Goal: Task Accomplishment & Management: Use online tool/utility

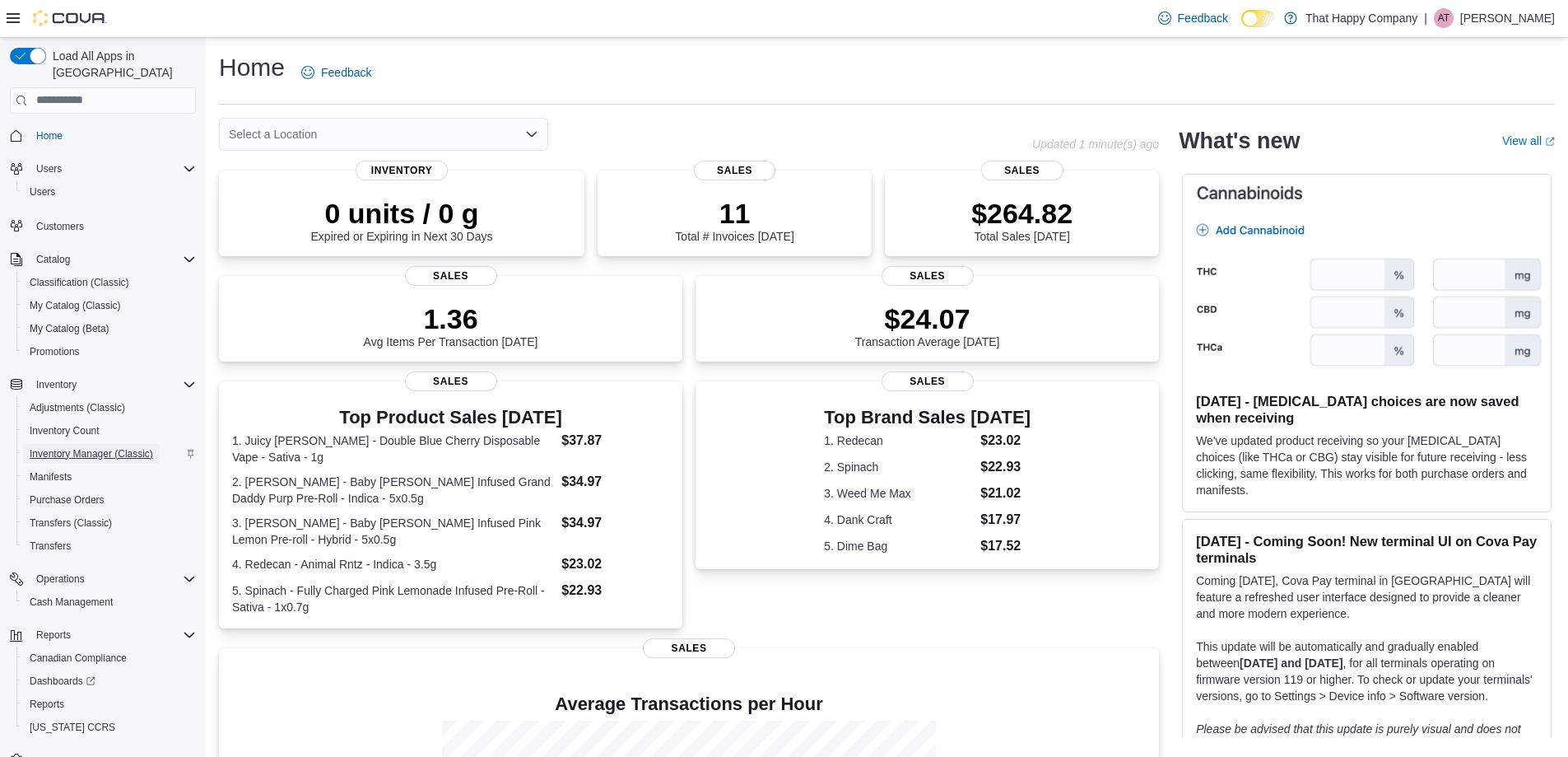
click at [114, 447] on span "Inventory Manager (Classic)" at bounding box center [92, 454] width 124 height 13
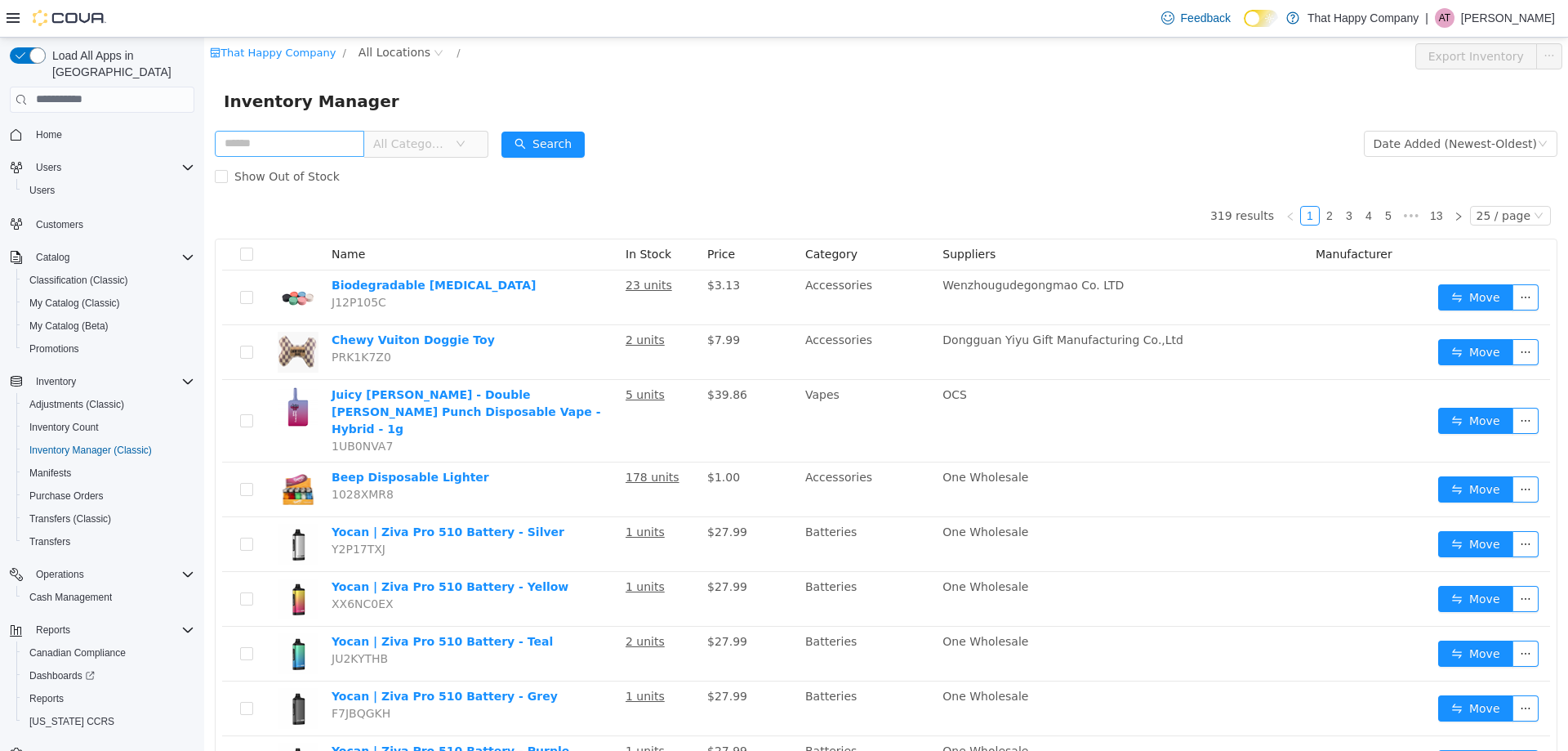
click at [294, 147] on input "text" at bounding box center [289, 143] width 149 height 26
drag, startPoint x: 294, startPoint y: 147, endPoint x: 392, endPoint y: 110, distance: 104.8
click at [303, 141] on input "text" at bounding box center [289, 143] width 149 height 26
click at [423, 99] on div "Inventory Manager" at bounding box center [886, 100] width 1325 height 26
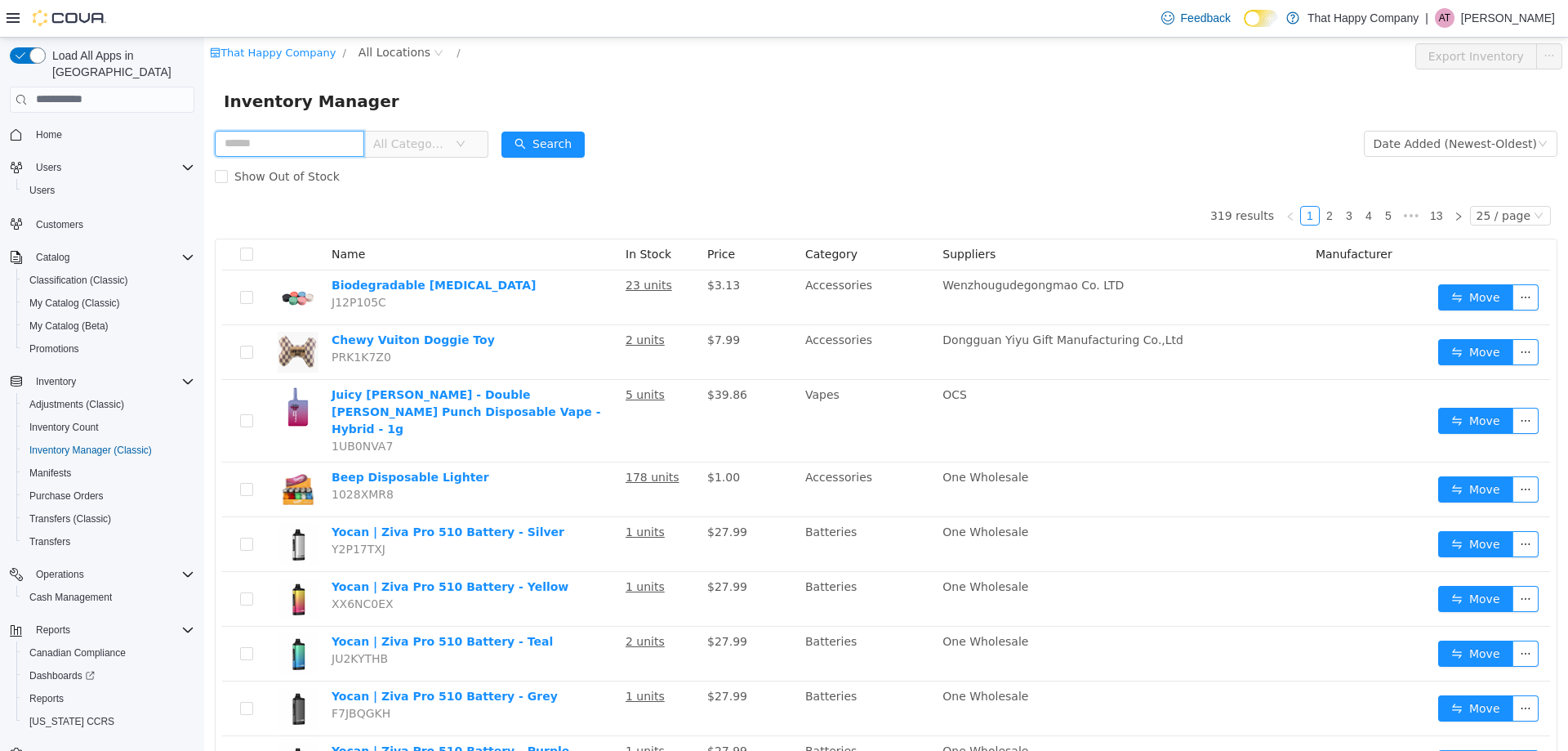
click at [332, 149] on input "text" at bounding box center [289, 143] width 149 height 26
click at [338, 147] on input "text" at bounding box center [289, 143] width 149 height 26
click at [518, 84] on div "Inventory Manager" at bounding box center [886, 100] width 1364 height 52
click at [332, 140] on input "text" at bounding box center [289, 143] width 149 height 26
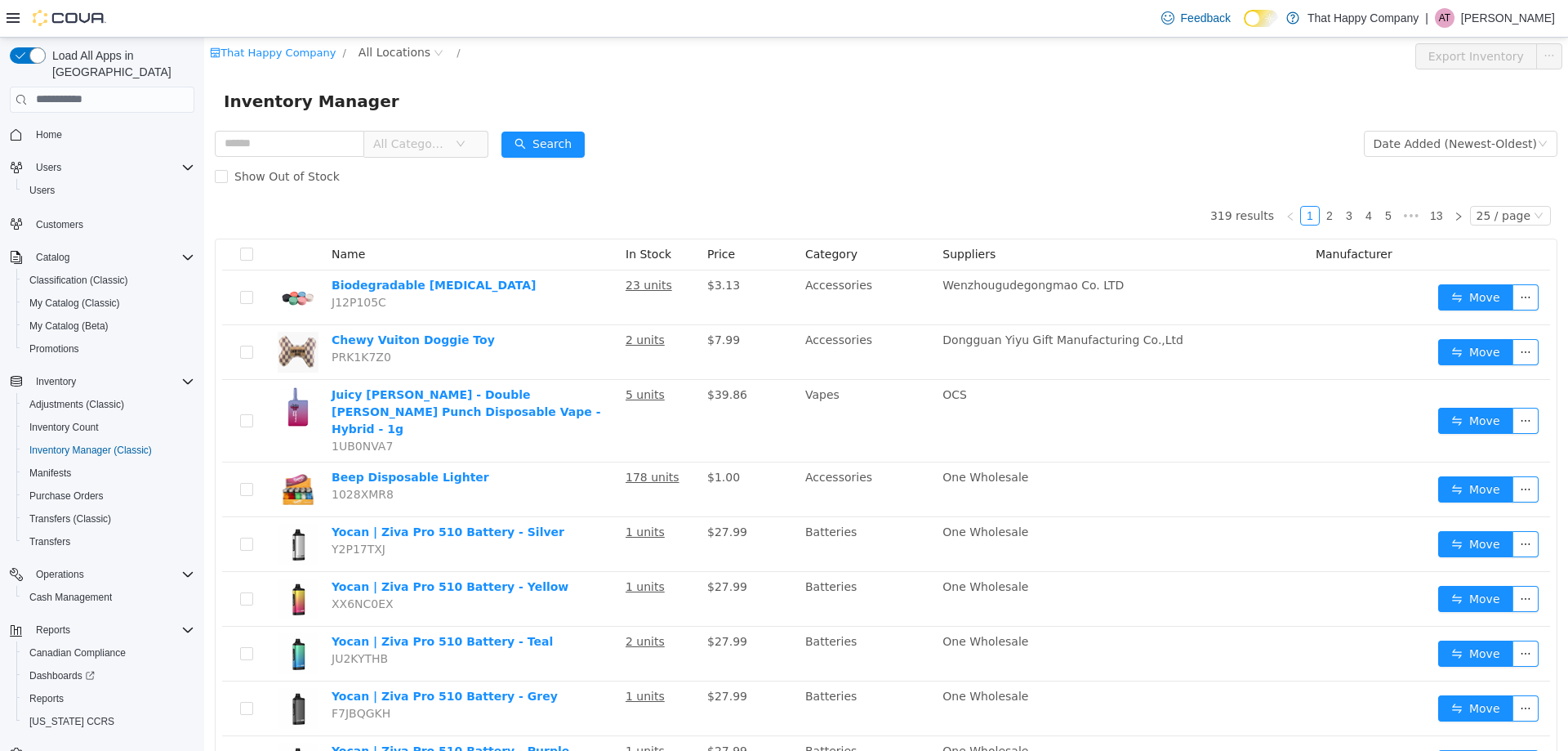
click at [432, 95] on div "Inventory Manager" at bounding box center [886, 100] width 1325 height 26
click at [325, 148] on input "text" at bounding box center [289, 143] width 149 height 26
click at [56, 692] on span "Reports" at bounding box center [46, 699] width 34 height 13
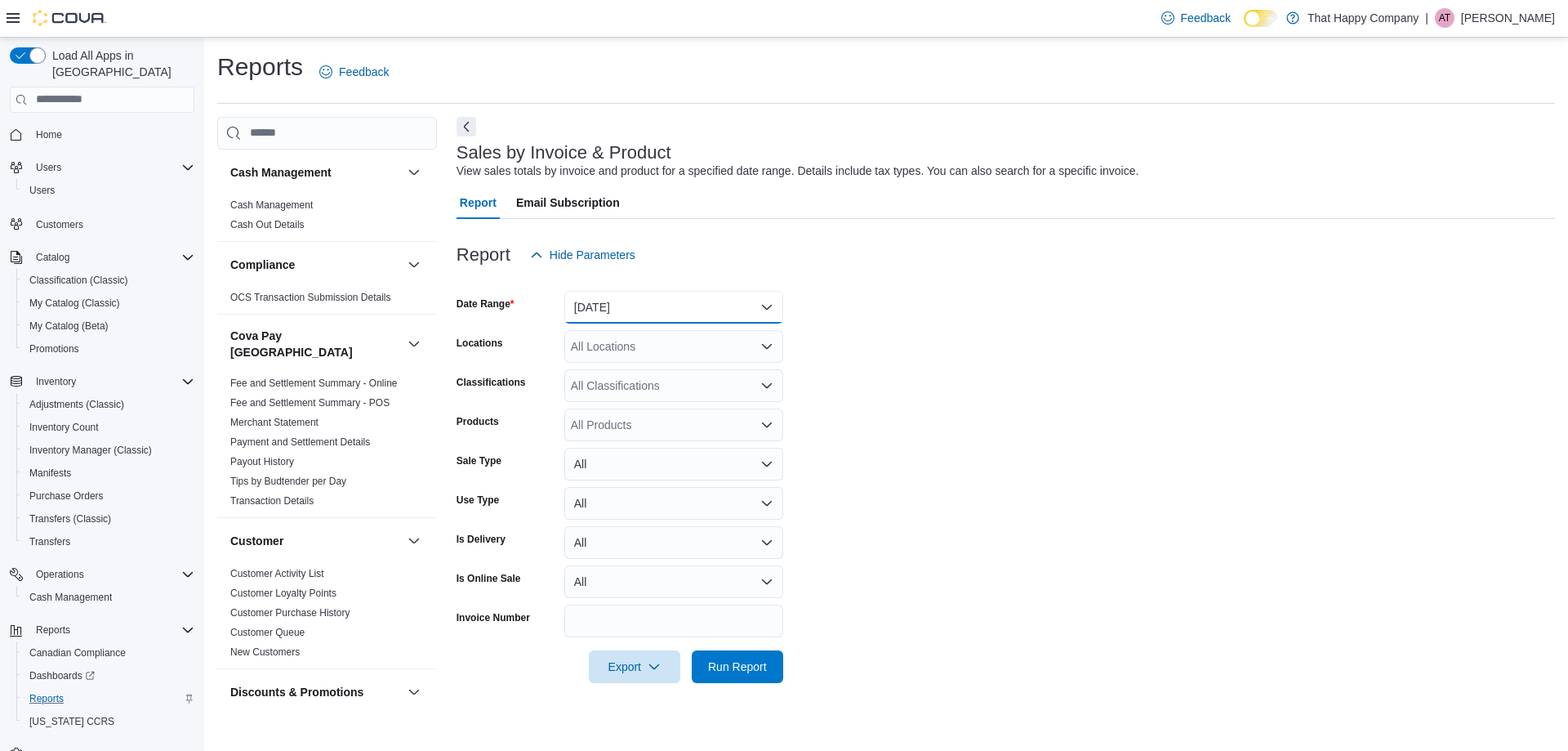
click at [601, 307] on button "[DATE]" at bounding box center [673, 306] width 218 height 33
drag, startPoint x: 858, startPoint y: 339, endPoint x: 835, endPoint y: 346, distance: 24.0
click at [857, 339] on form "Date Range [DATE] Locations All Locations Classifications All Classifications P…" at bounding box center [1006, 477] width 1099 height 411
click at [615, 346] on div "All Locations" at bounding box center [673, 346] width 218 height 33
click at [658, 423] on span "[GEOGRAPHIC_DATA]" at bounding box center [659, 421] width 119 height 16
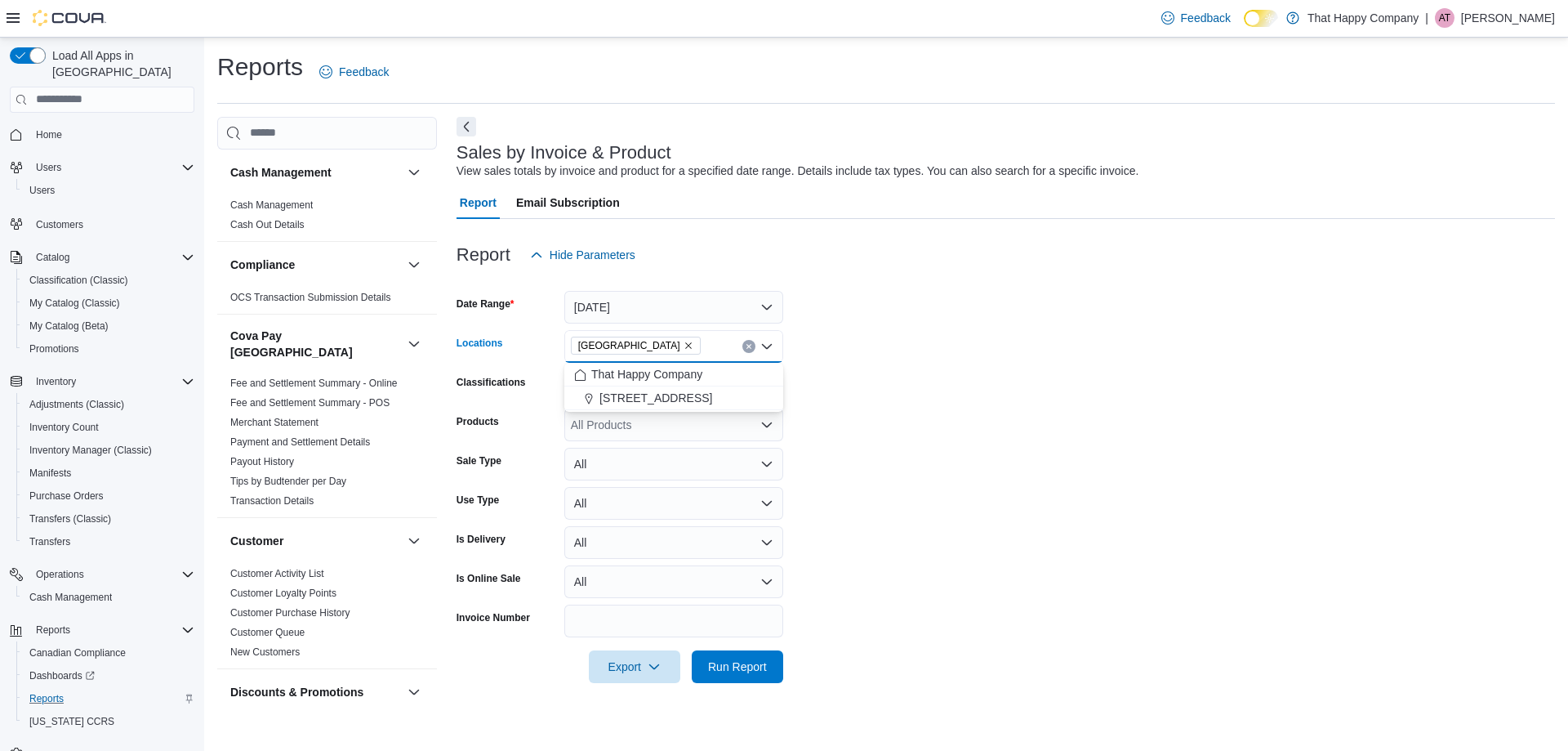
click at [936, 351] on form "Date Range [DATE] Locations [STREET_ADDRESS] Combo box. Selected. [STREET_ADDRE…" at bounding box center [1006, 477] width 1099 height 411
click at [664, 390] on div "All Classifications" at bounding box center [673, 385] width 218 height 33
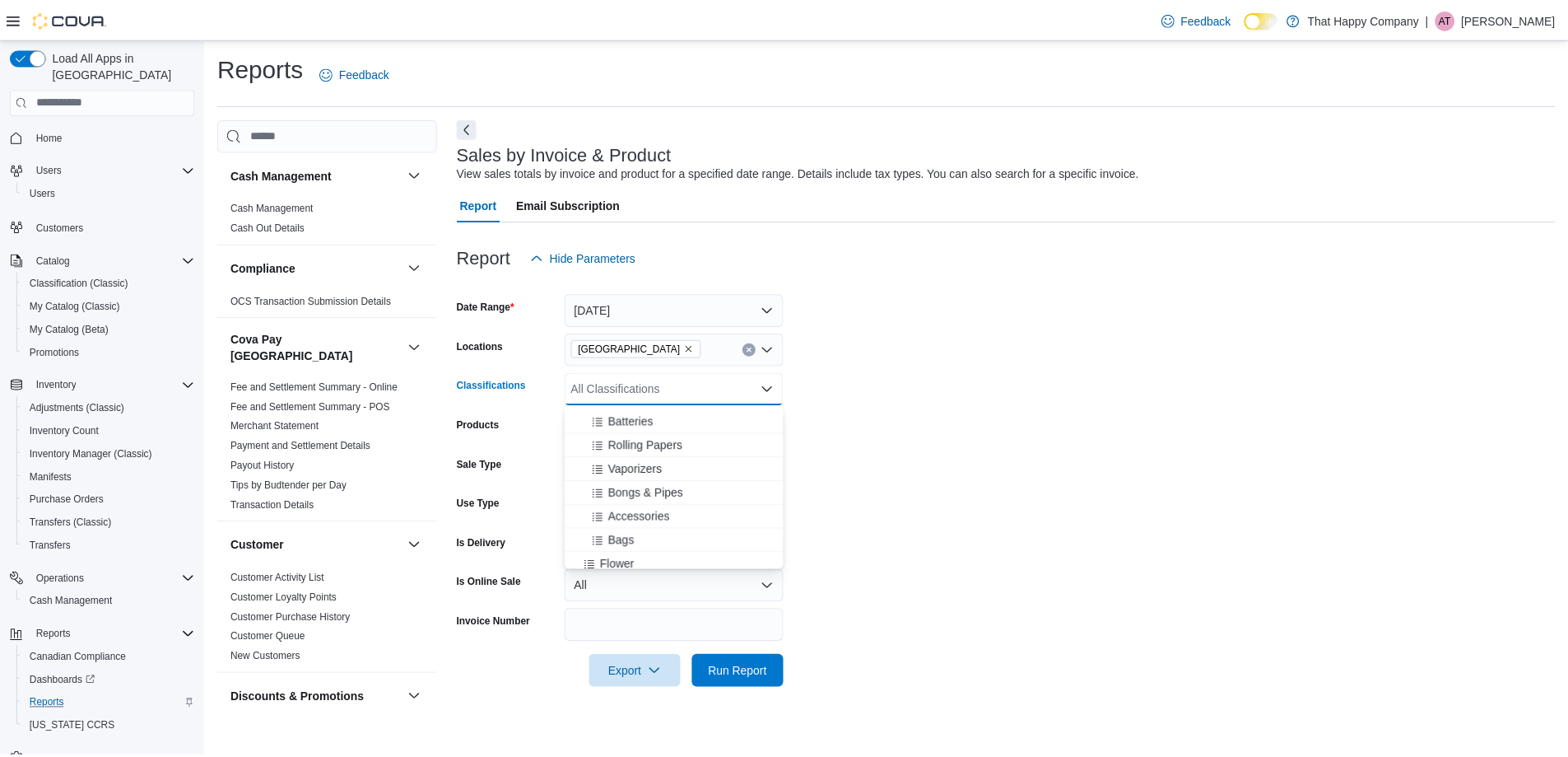
scroll to position [82, 0]
click at [612, 527] on span "Flower" at bounding box center [621, 524] width 34 height 16
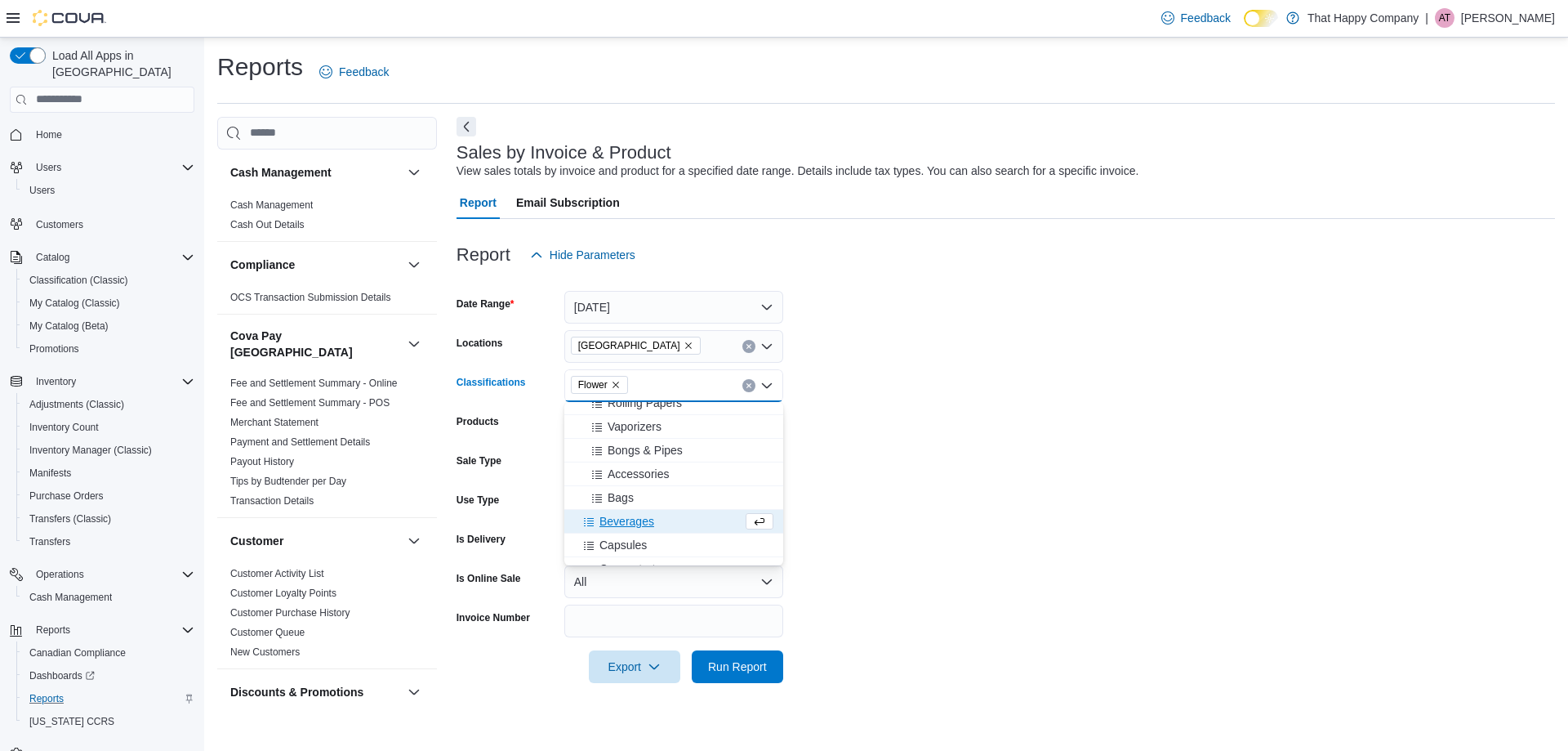
click at [610, 521] on span "Beverages" at bounding box center [627, 520] width 55 height 16
click at [612, 524] on span "Capsules" at bounding box center [623, 520] width 47 height 16
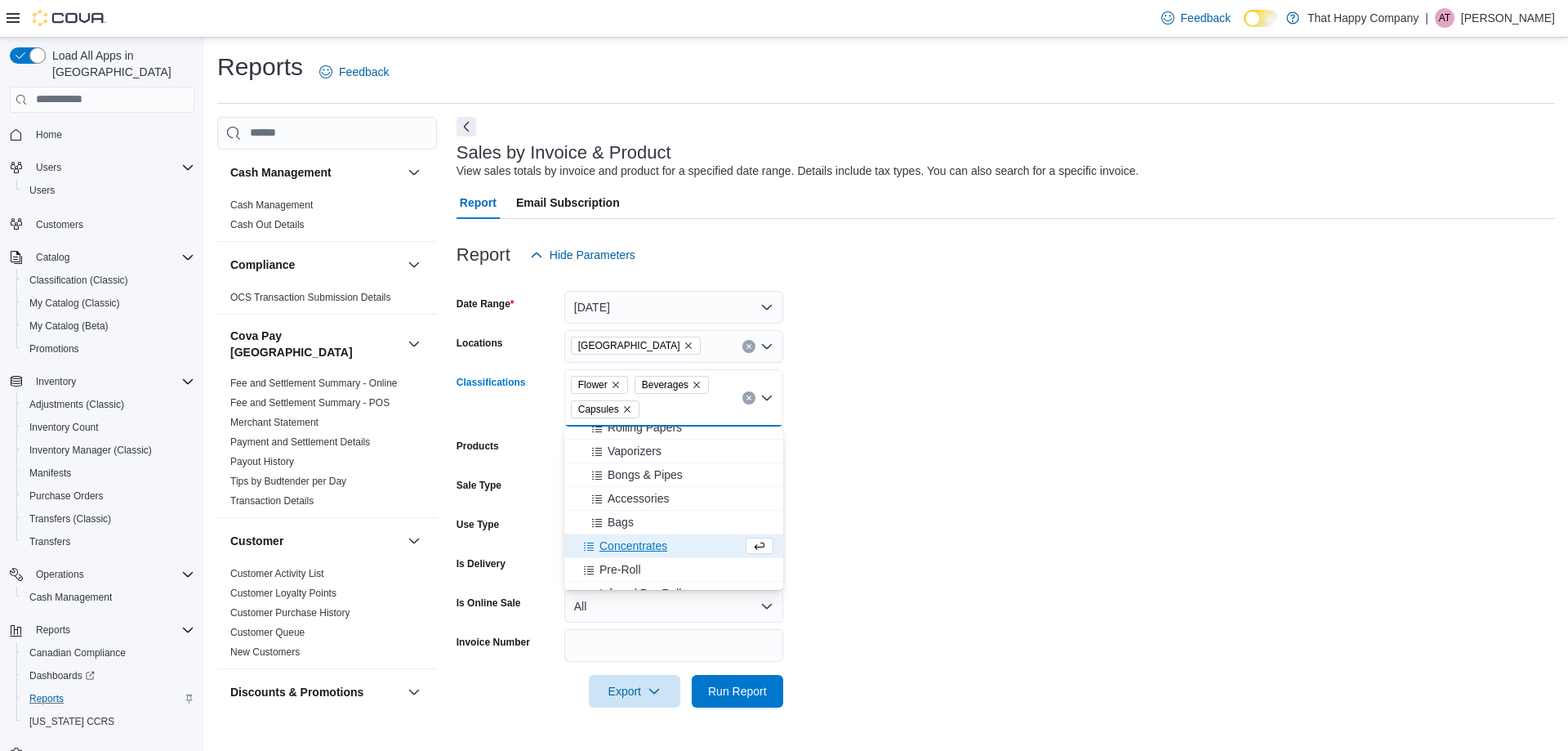
click at [620, 552] on span "Concentrates" at bounding box center [634, 545] width 68 height 16
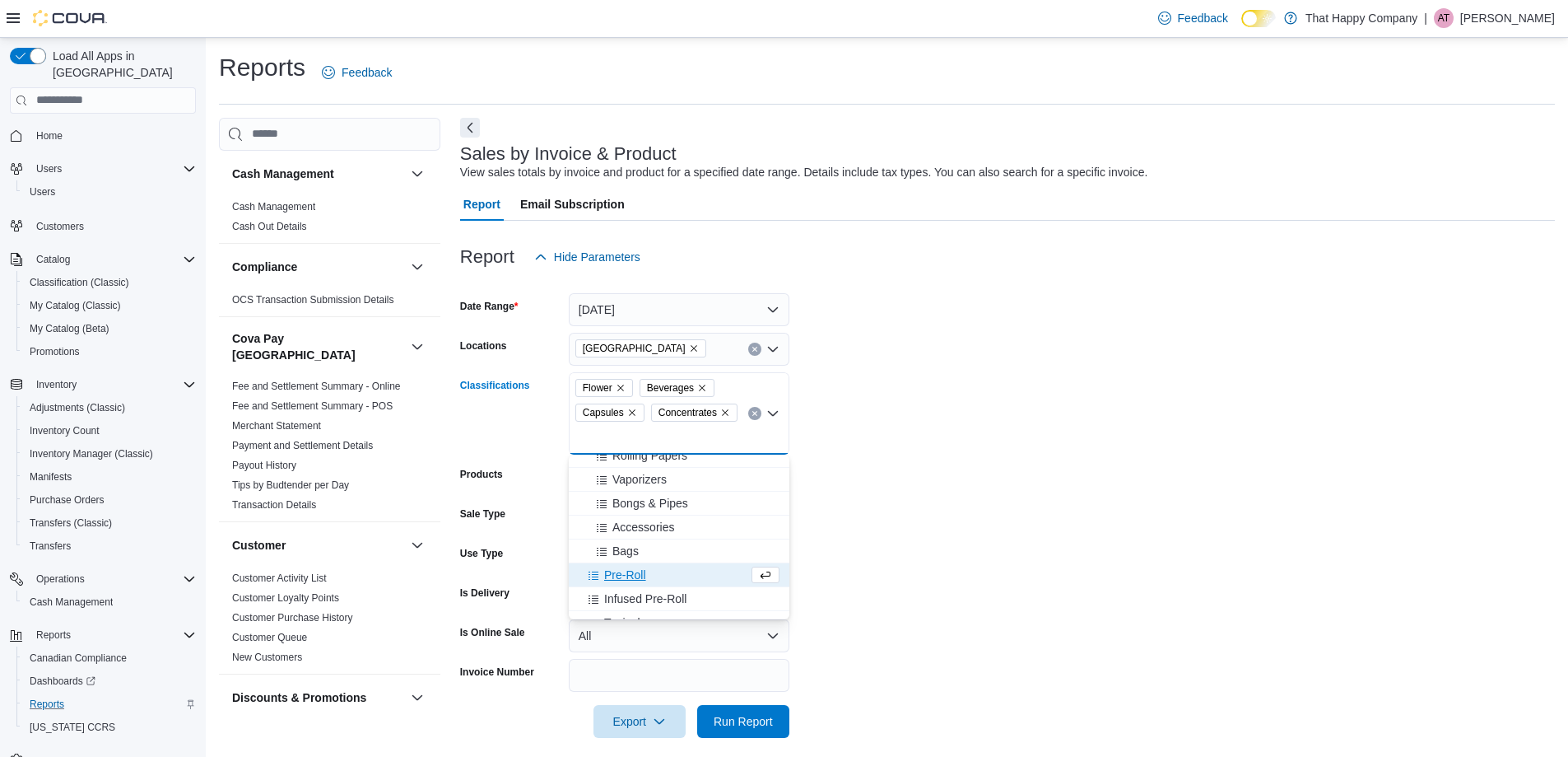
click at [629, 571] on span "Pre-Roll" at bounding box center [625, 574] width 42 height 16
click at [628, 572] on span "Infused Pre-Roll" at bounding box center [645, 574] width 82 height 16
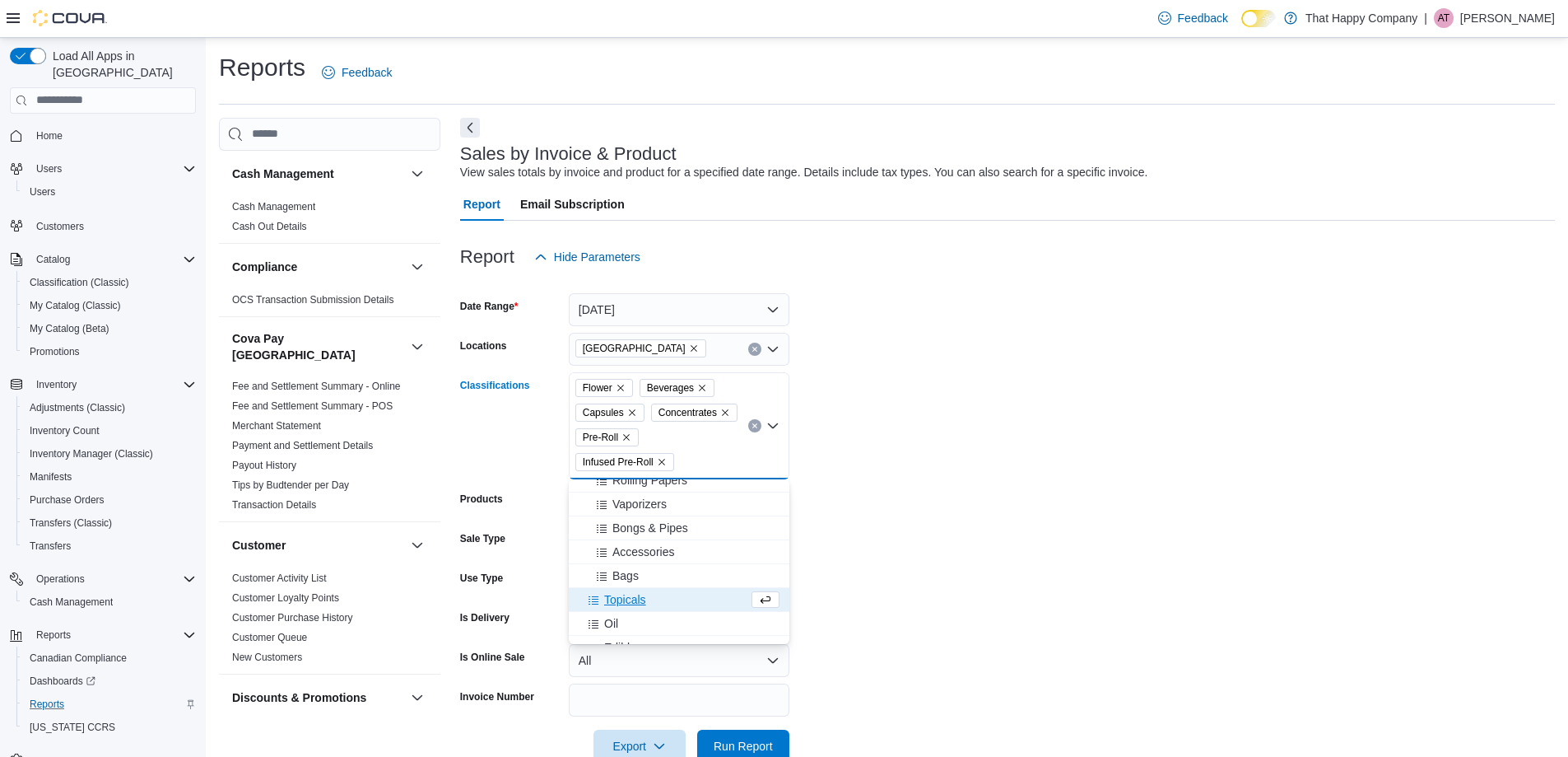
click at [625, 599] on span "Topicals" at bounding box center [625, 599] width 42 height 16
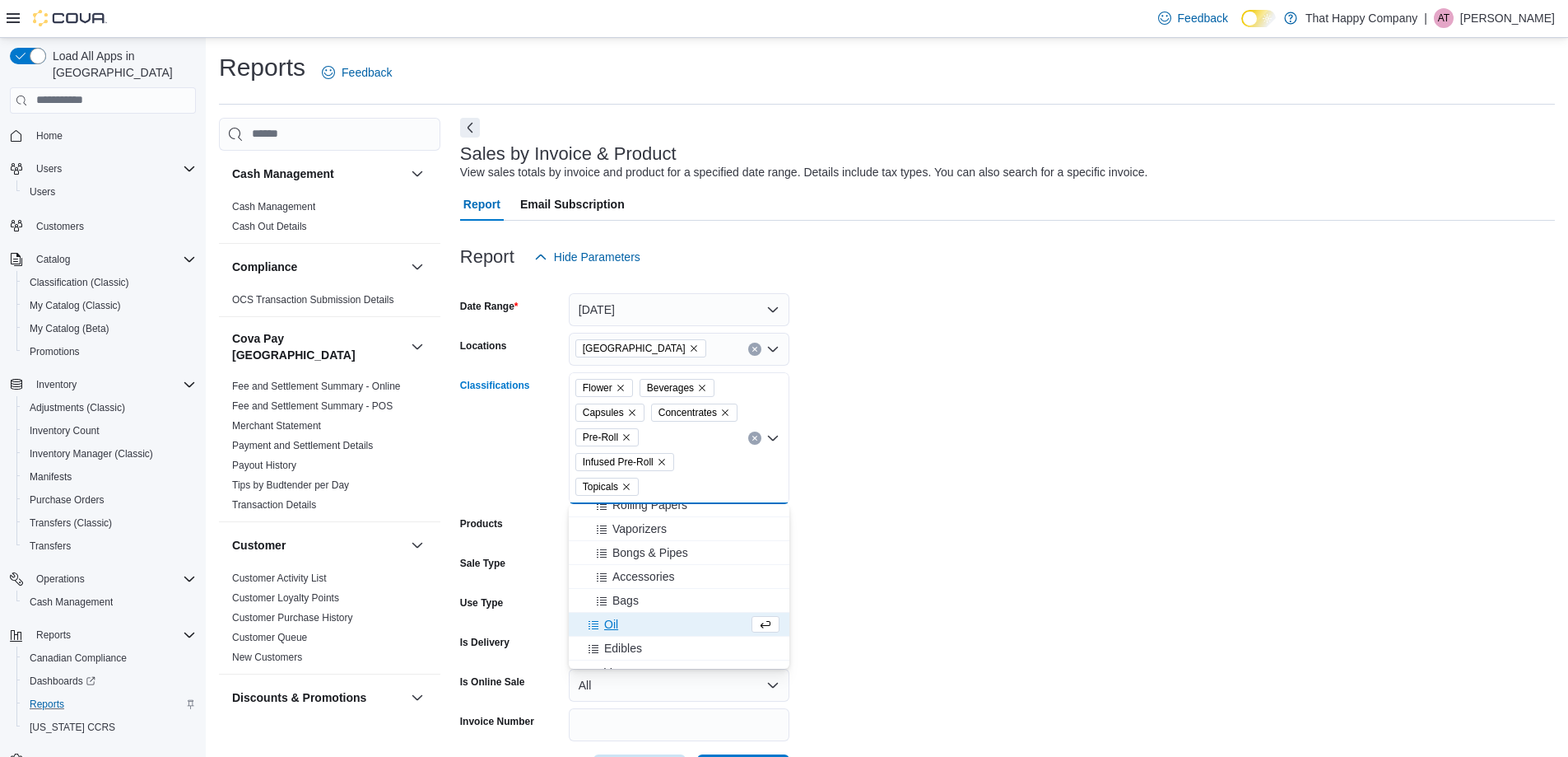
click at [615, 627] on span "Oil" at bounding box center [611, 624] width 14 height 16
click at [621, 627] on span "Edibles" at bounding box center [623, 624] width 38 height 16
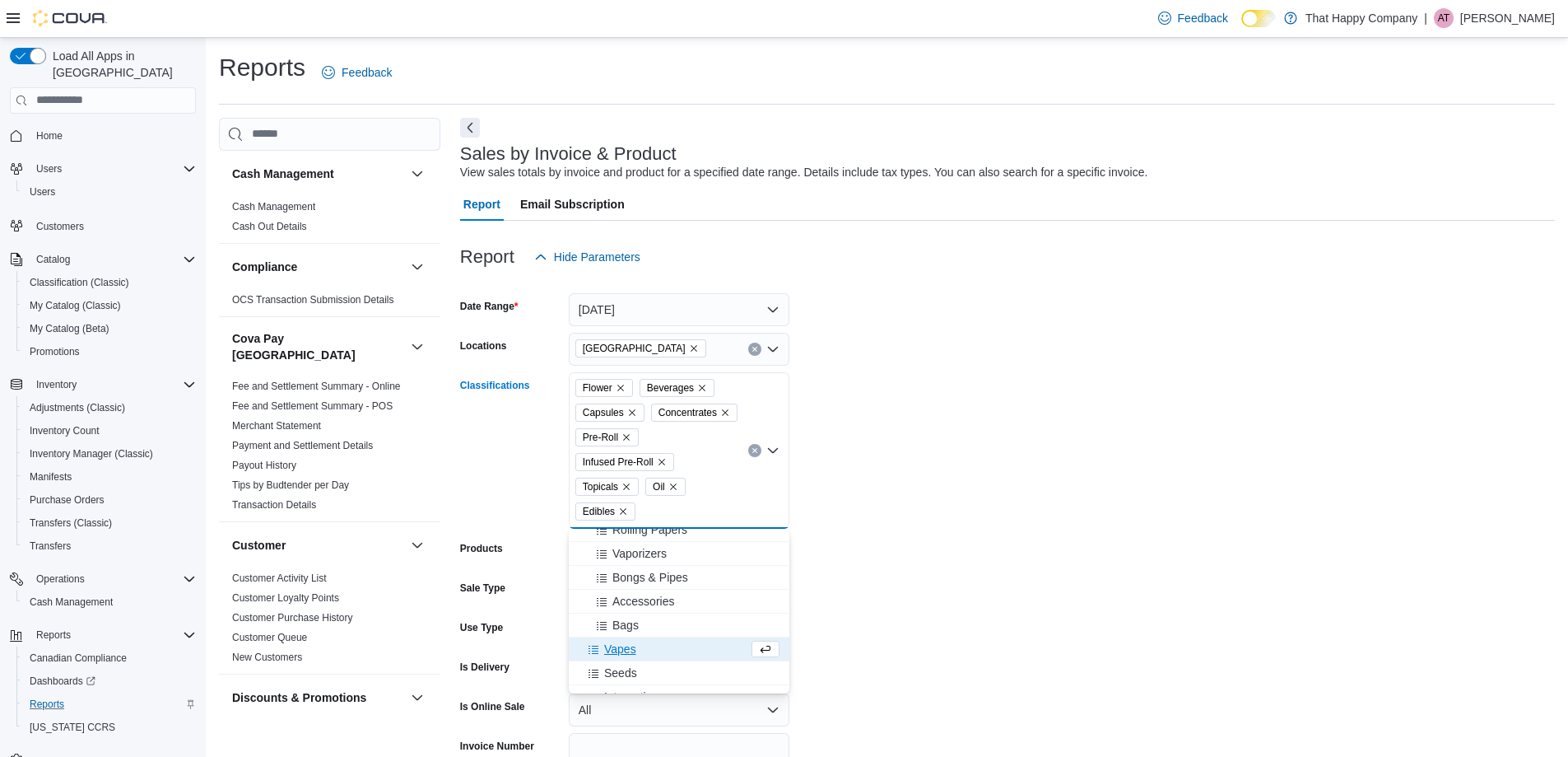
click at [623, 644] on span "Vapes" at bounding box center [621, 648] width 32 height 16
click at [890, 450] on form "Date Range [DATE] Locations [STREET_ADDRESS] Classifications Flower Beverages C…" at bounding box center [1008, 542] width 1095 height 539
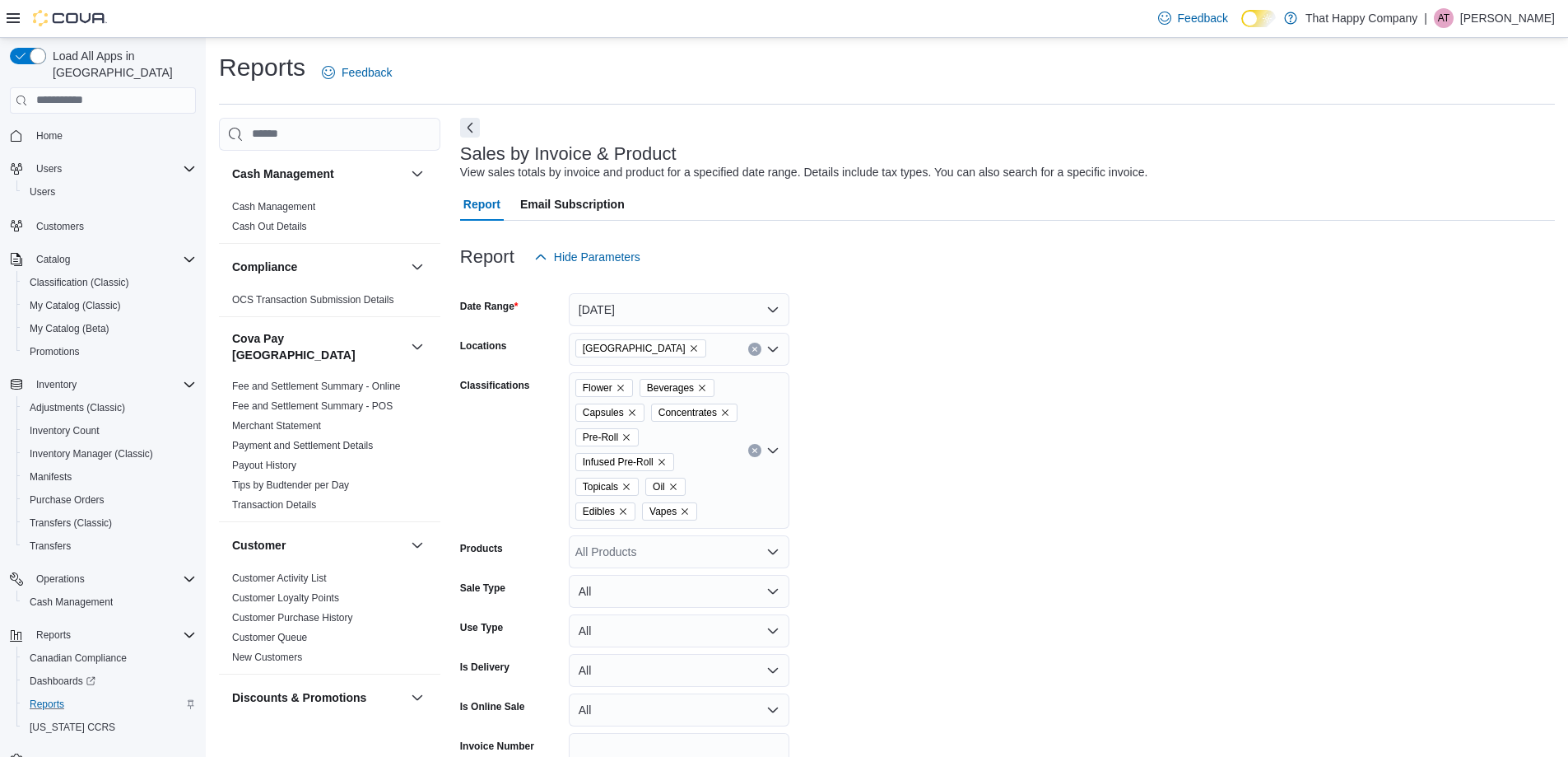
click at [673, 551] on div "All Products" at bounding box center [679, 551] width 220 height 33
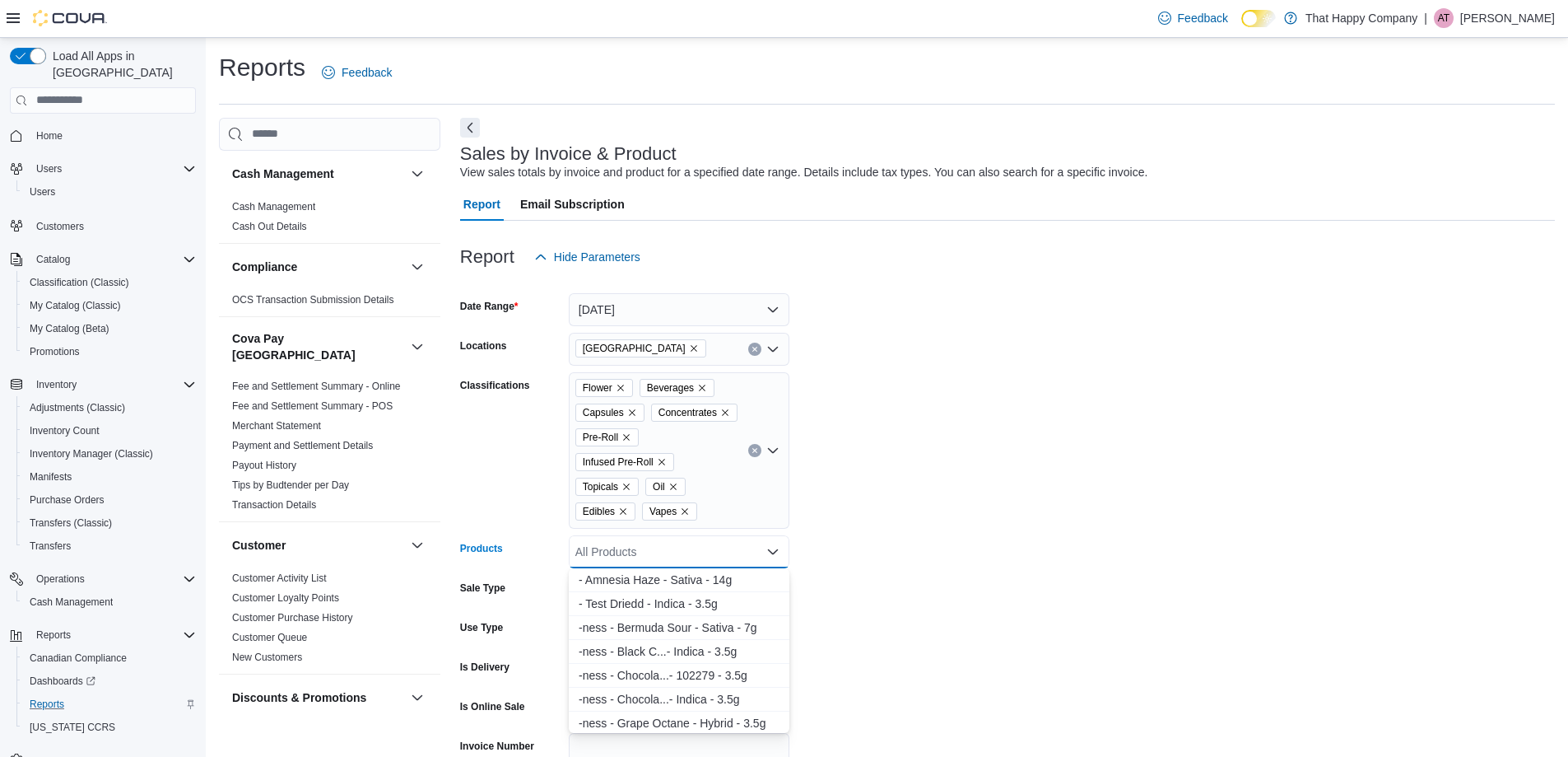
click at [975, 437] on form "Date Range [DATE] Locations [STREET_ADDRESS] Classifications Flower Beverages C…" at bounding box center [1008, 542] width 1095 height 539
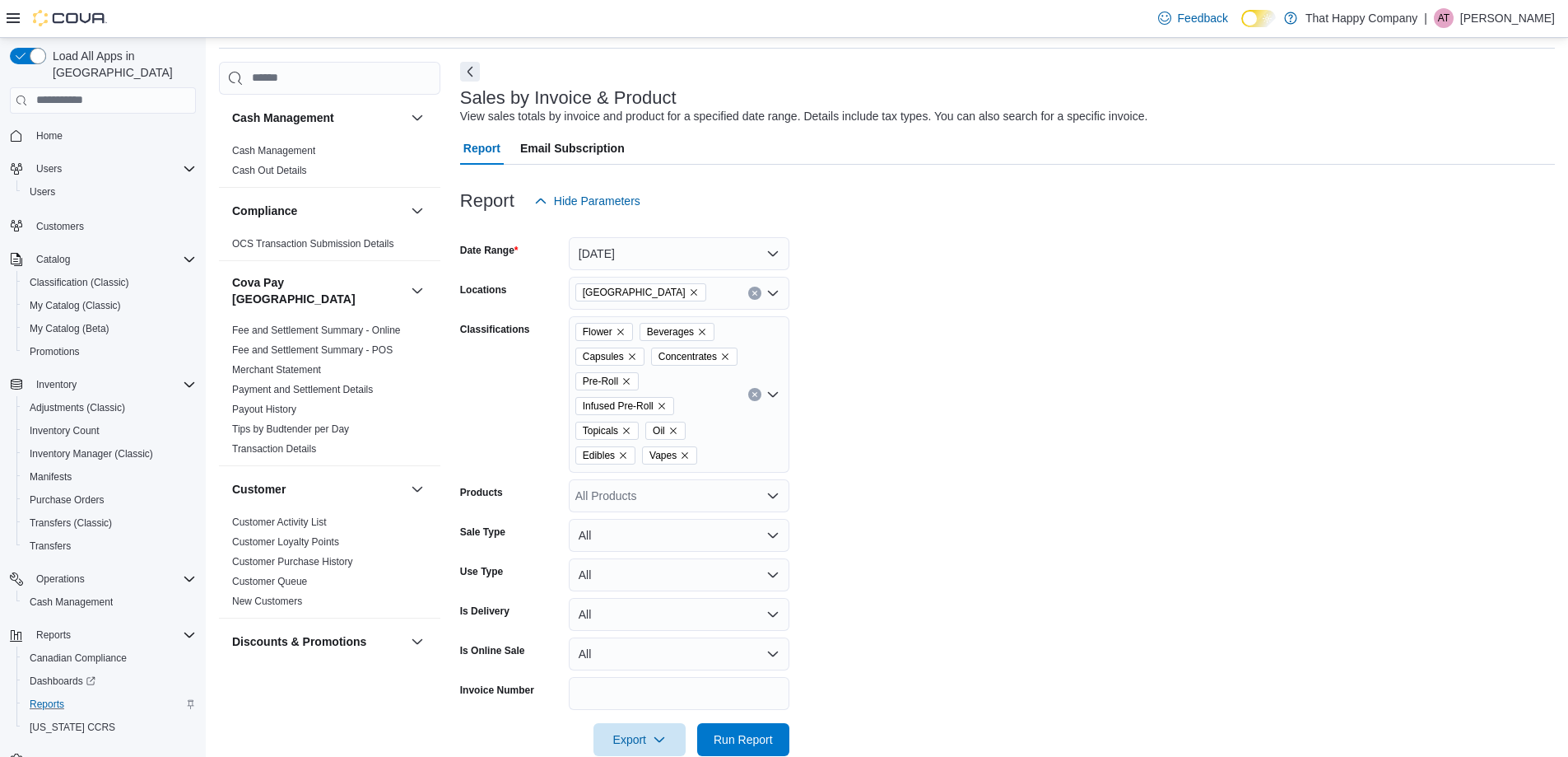
scroll to position [88, 0]
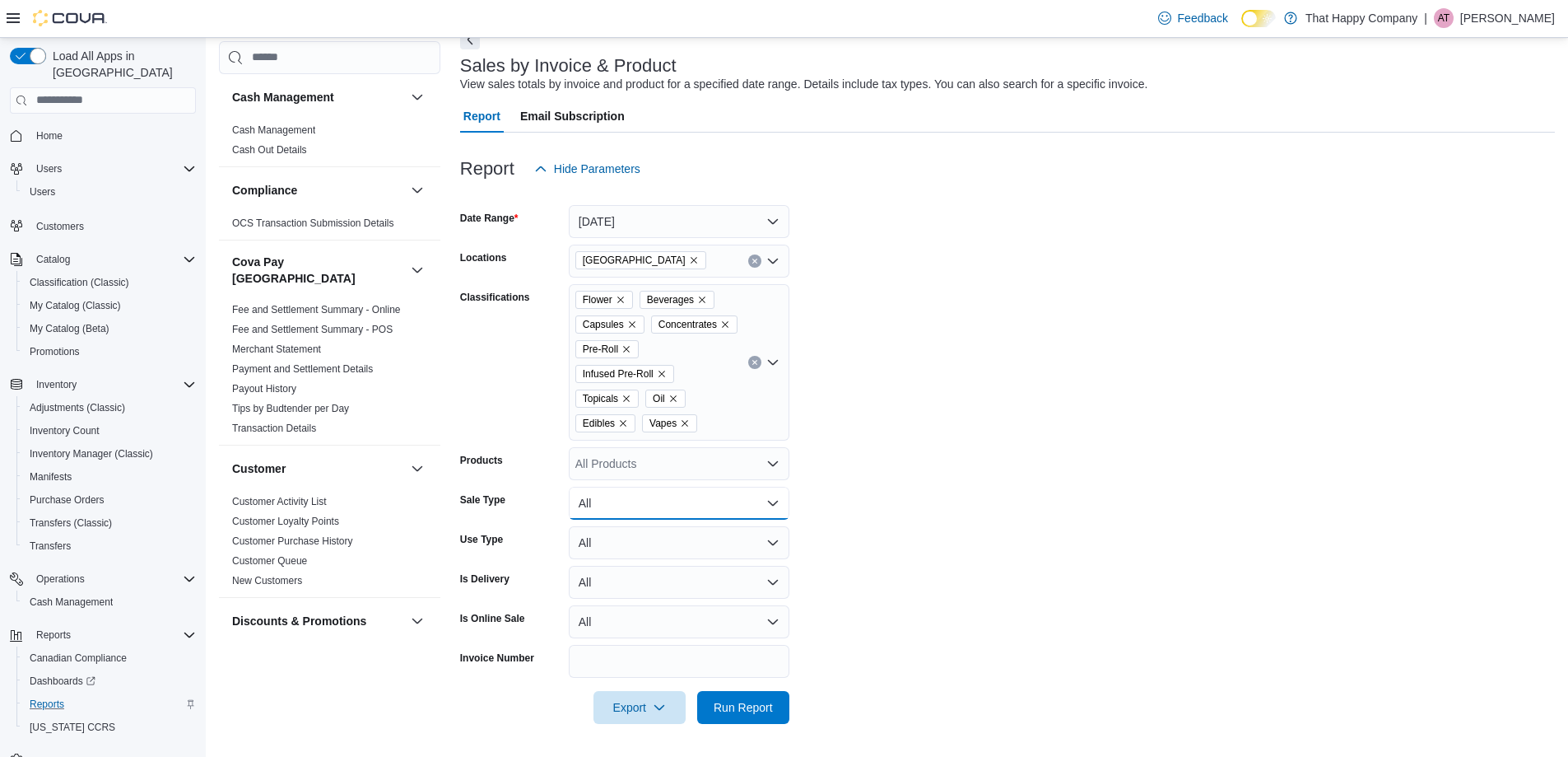
click at [635, 501] on button "All" at bounding box center [679, 502] width 220 height 33
click at [854, 383] on form "Date Range [DATE] Locations [STREET_ADDRESS] Classifications Flower Beverages C…" at bounding box center [1008, 454] width 1095 height 539
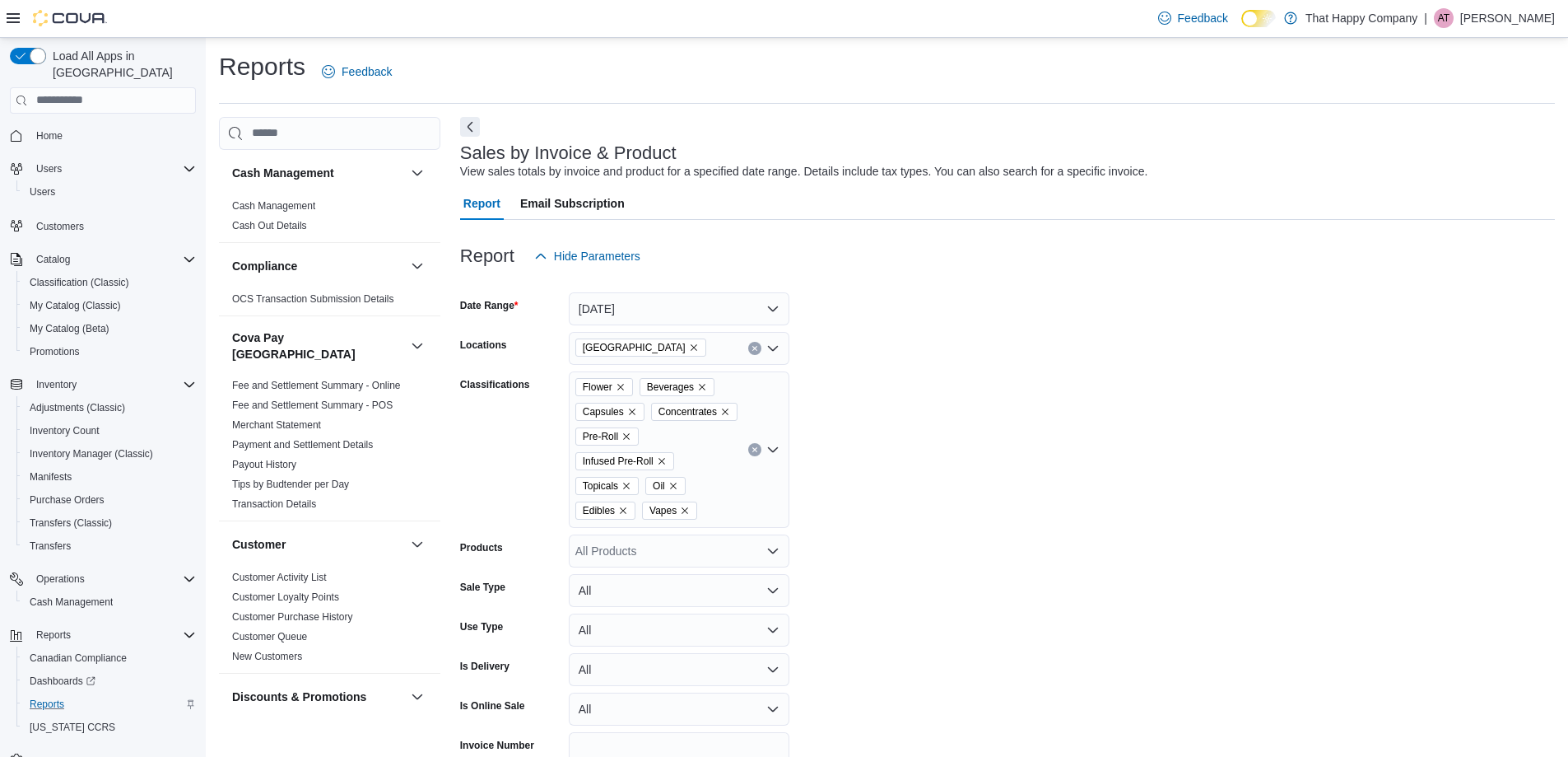
scroll to position [0, 0]
click at [637, 294] on button "[DATE]" at bounding box center [679, 309] width 220 height 33
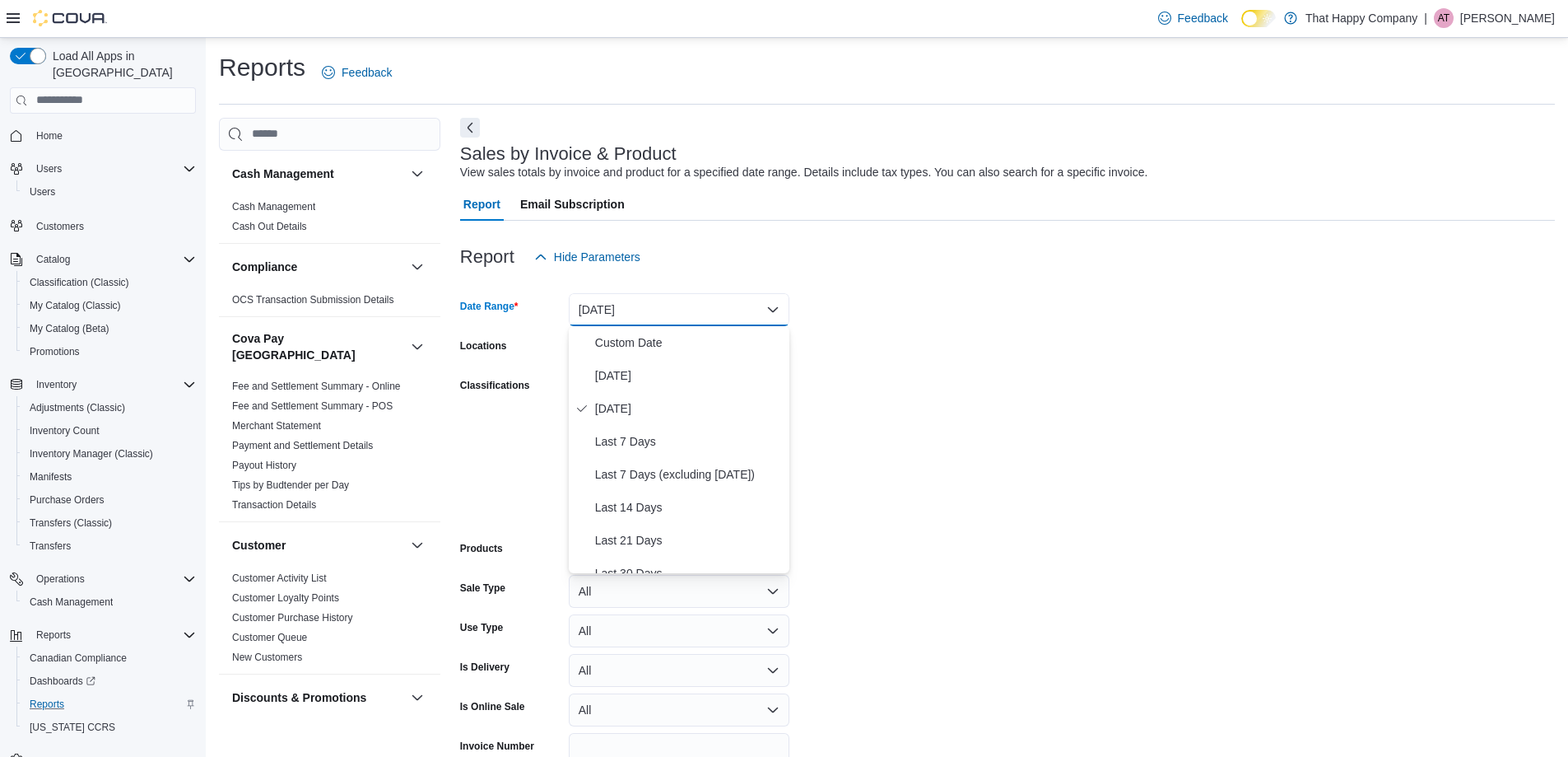
click at [949, 321] on form "Date Range [DATE] Locations [STREET_ADDRESS] Classifications Flower Beverages C…" at bounding box center [1008, 542] width 1095 height 539
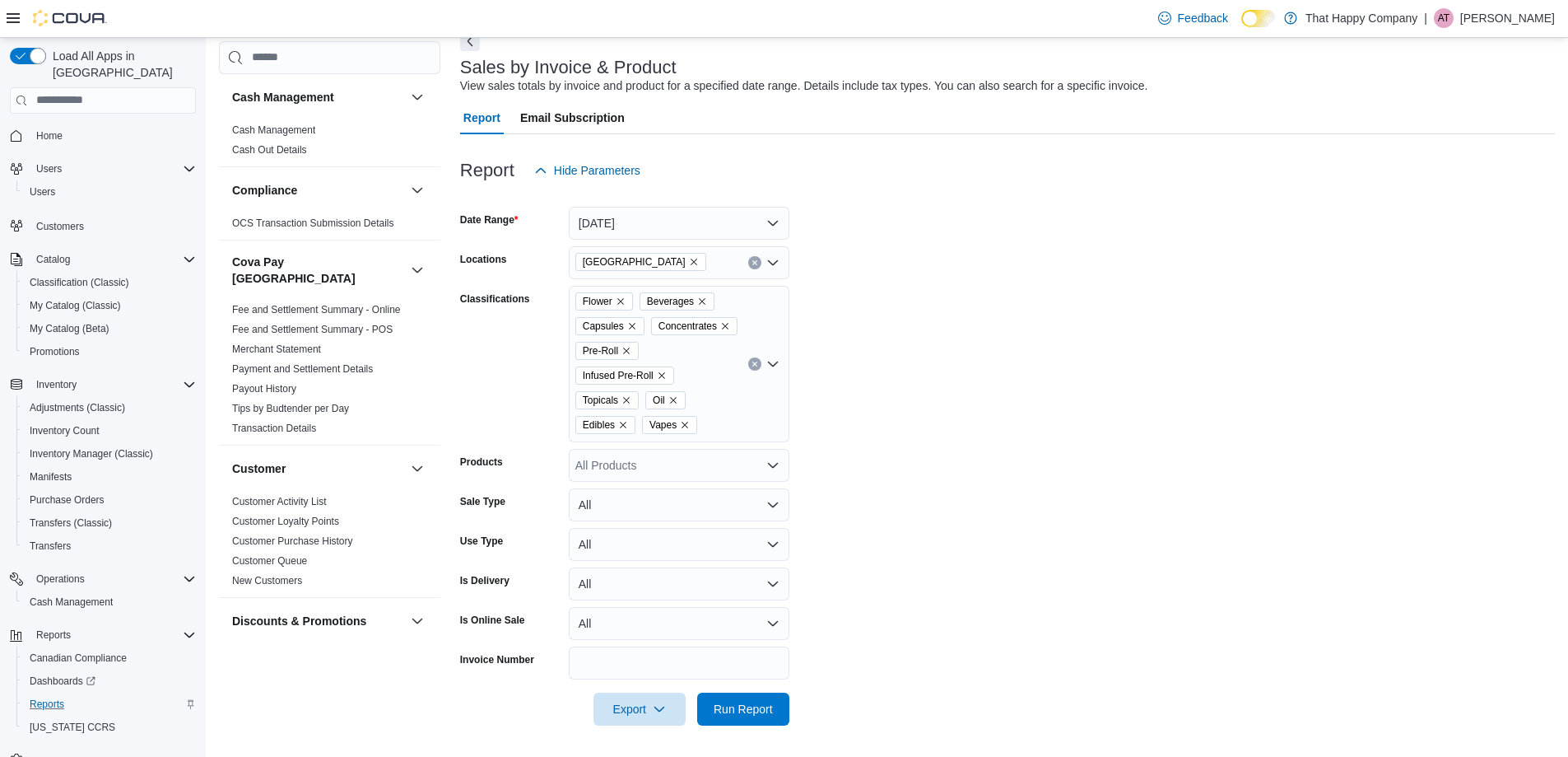
scroll to position [88, 0]
click at [872, 394] on form "Date Range [DATE] Locations [STREET_ADDRESS] Classifications Flower Beverages C…" at bounding box center [1008, 454] width 1095 height 539
click at [885, 417] on form "Date Range [DATE] Locations [STREET_ADDRESS] Classifications Flower Beverages C…" at bounding box center [1008, 454] width 1095 height 539
click at [885, 453] on form "Date Range [DATE] Locations [STREET_ADDRESS] Classifications Flower Beverages C…" at bounding box center [1008, 454] width 1095 height 539
click at [837, 435] on form "Date Range [DATE] Locations [STREET_ADDRESS] Classifications Flower Beverages C…" at bounding box center [1008, 454] width 1095 height 539
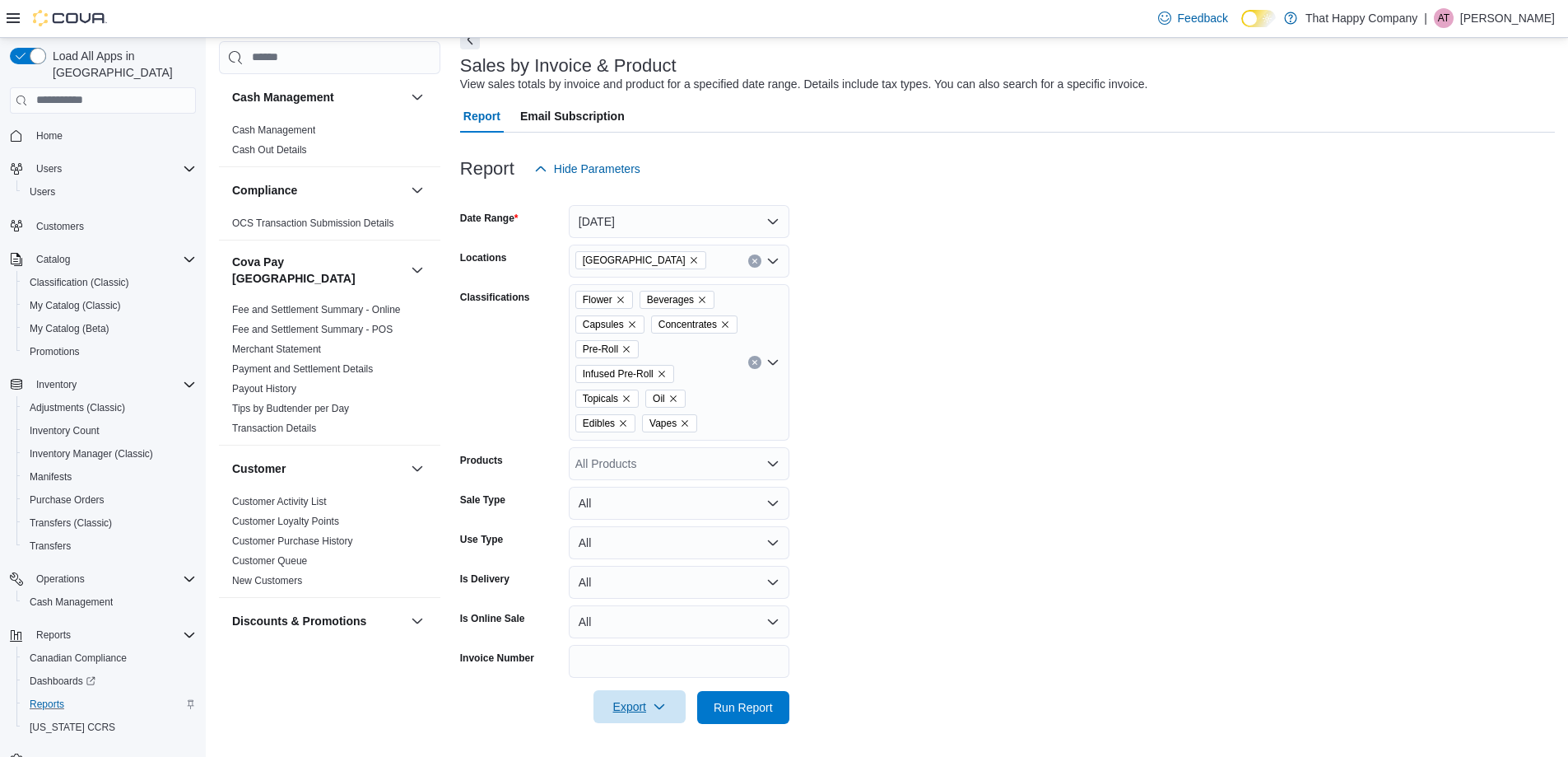
click at [662, 710] on icon "button" at bounding box center [660, 706] width 13 height 13
click at [663, 613] on span "Export to Excel" at bounding box center [642, 608] width 74 height 13
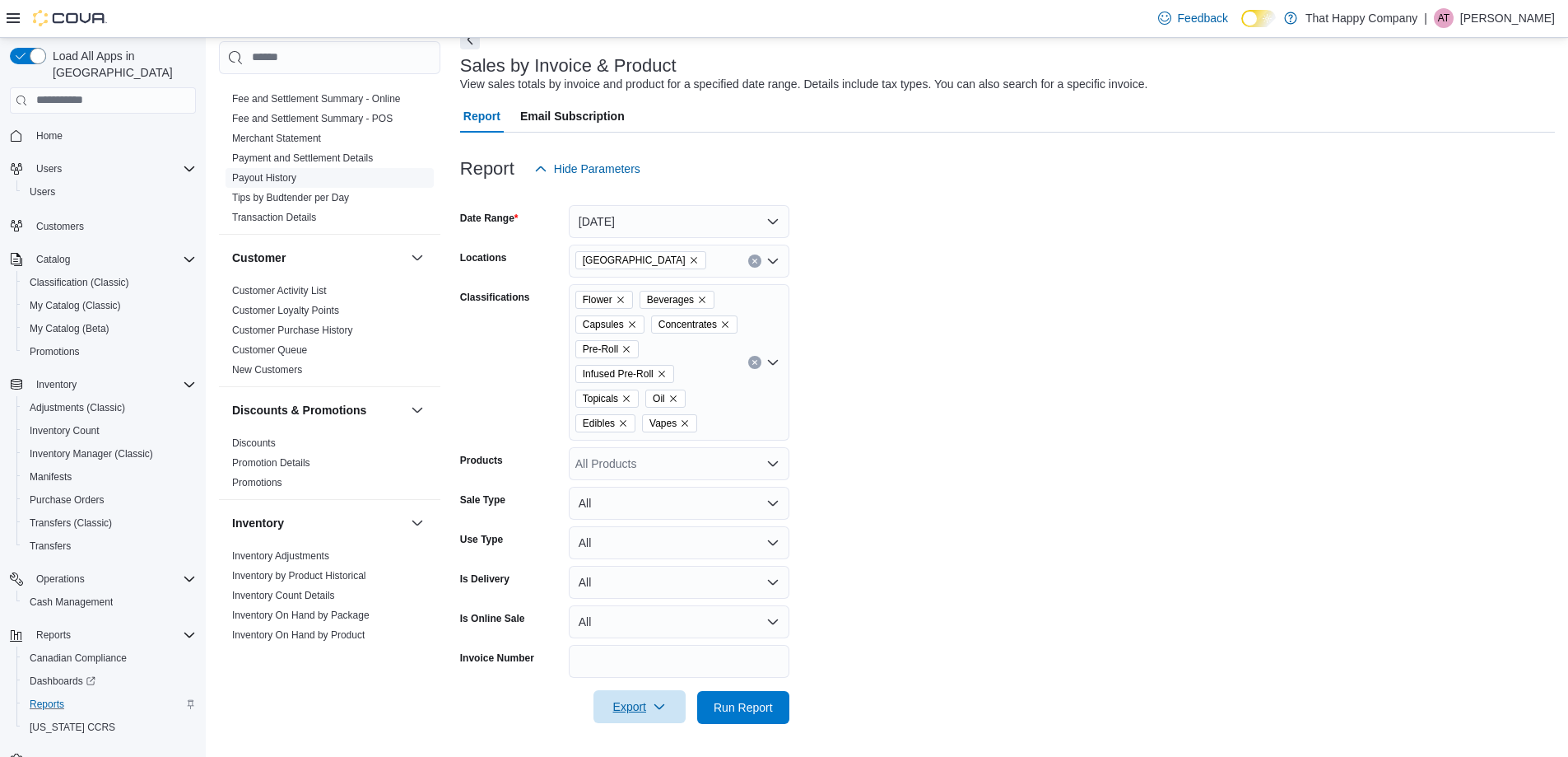
scroll to position [412, 0]
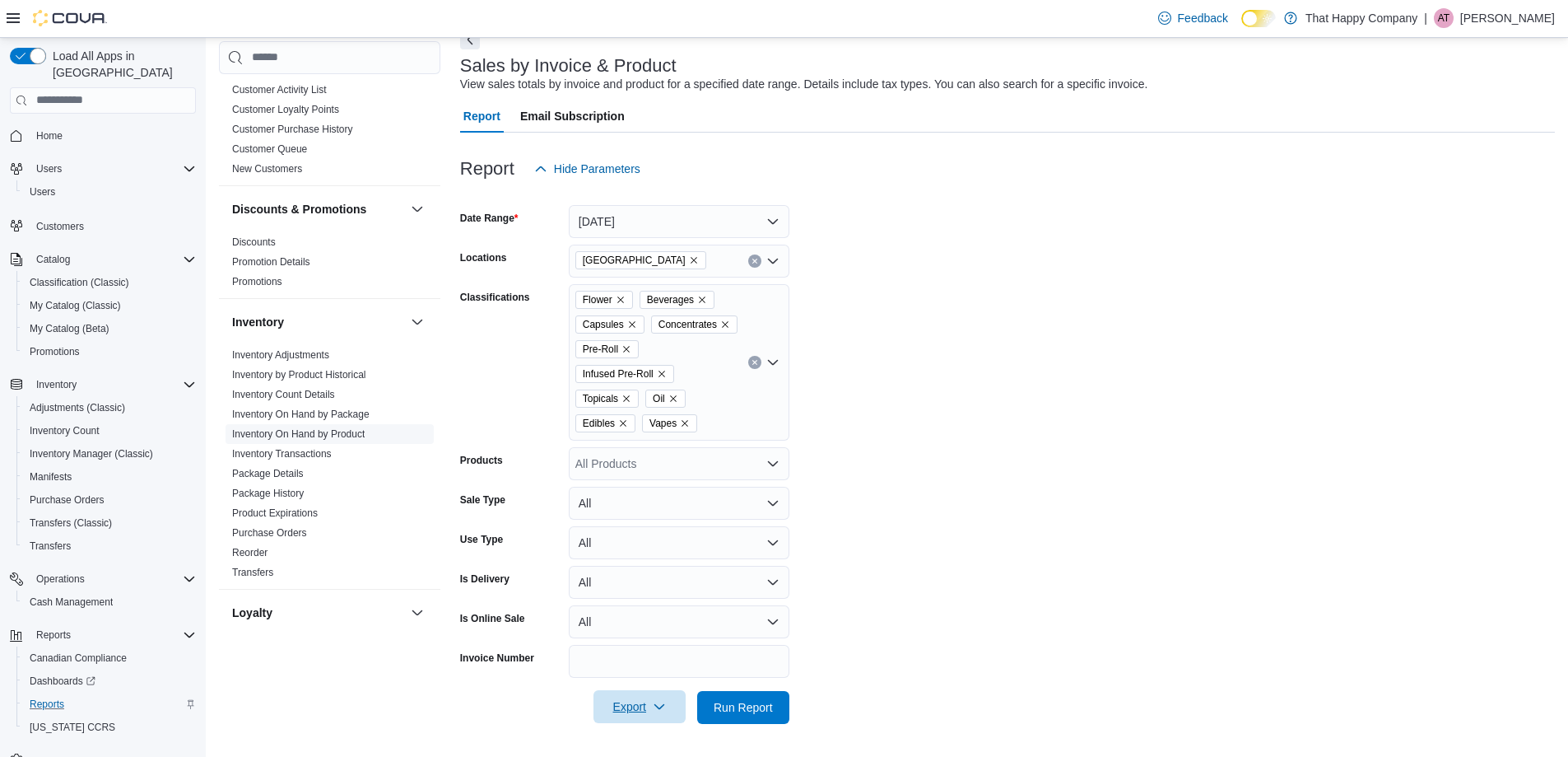
click at [333, 428] on link "Inventory On Hand by Product" at bounding box center [298, 434] width 132 height 11
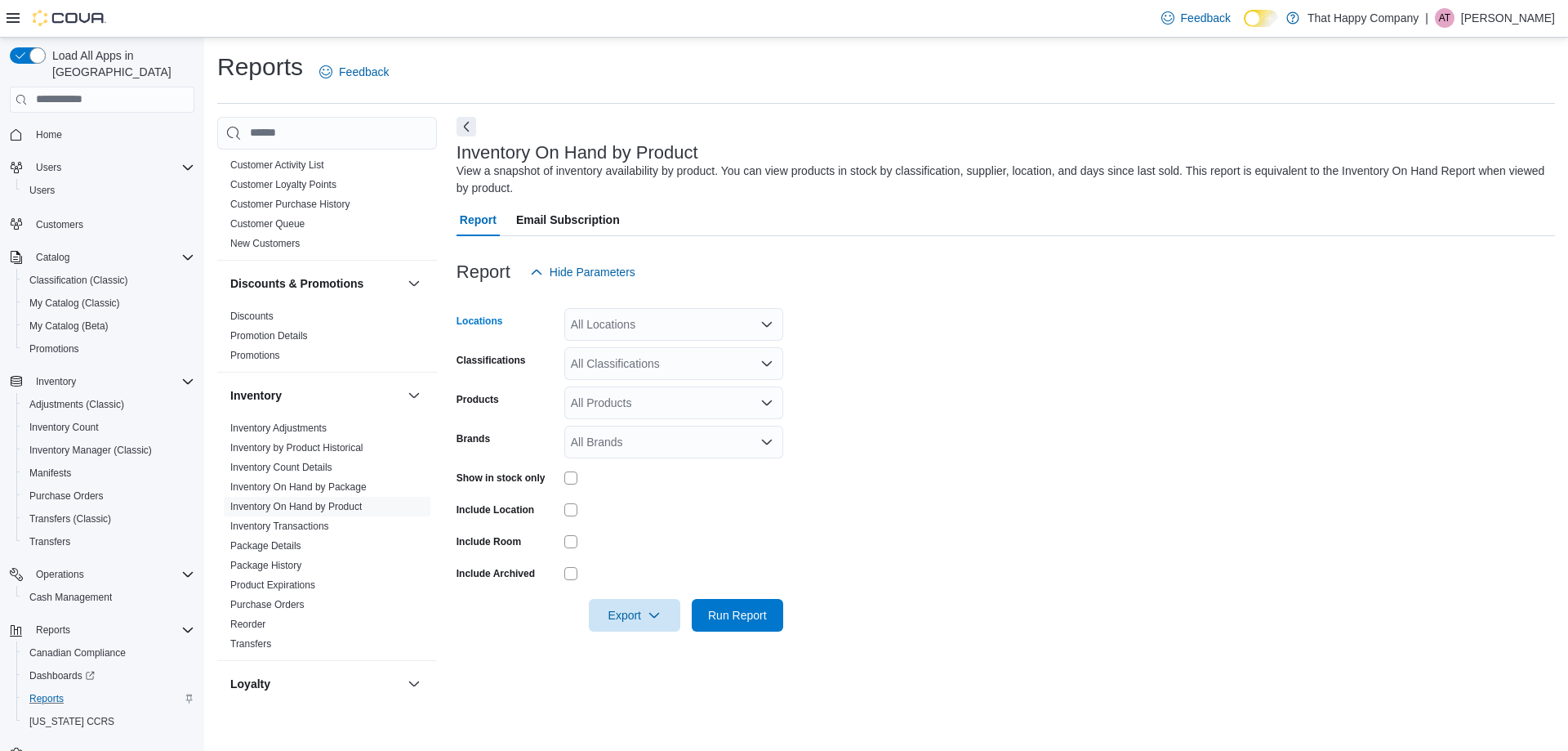
click at [626, 329] on div "All Locations" at bounding box center [673, 324] width 218 height 33
click at [760, 254] on div at bounding box center [1006, 246] width 1099 height 20
click at [681, 329] on div "All Locations" at bounding box center [673, 324] width 218 height 33
click at [667, 395] on span "[GEOGRAPHIC_DATA]" at bounding box center [659, 399] width 119 height 16
click at [1034, 153] on div "Inventory On Hand by Product View a snapshot of inventory availability by produ…" at bounding box center [1002, 169] width 1090 height 54
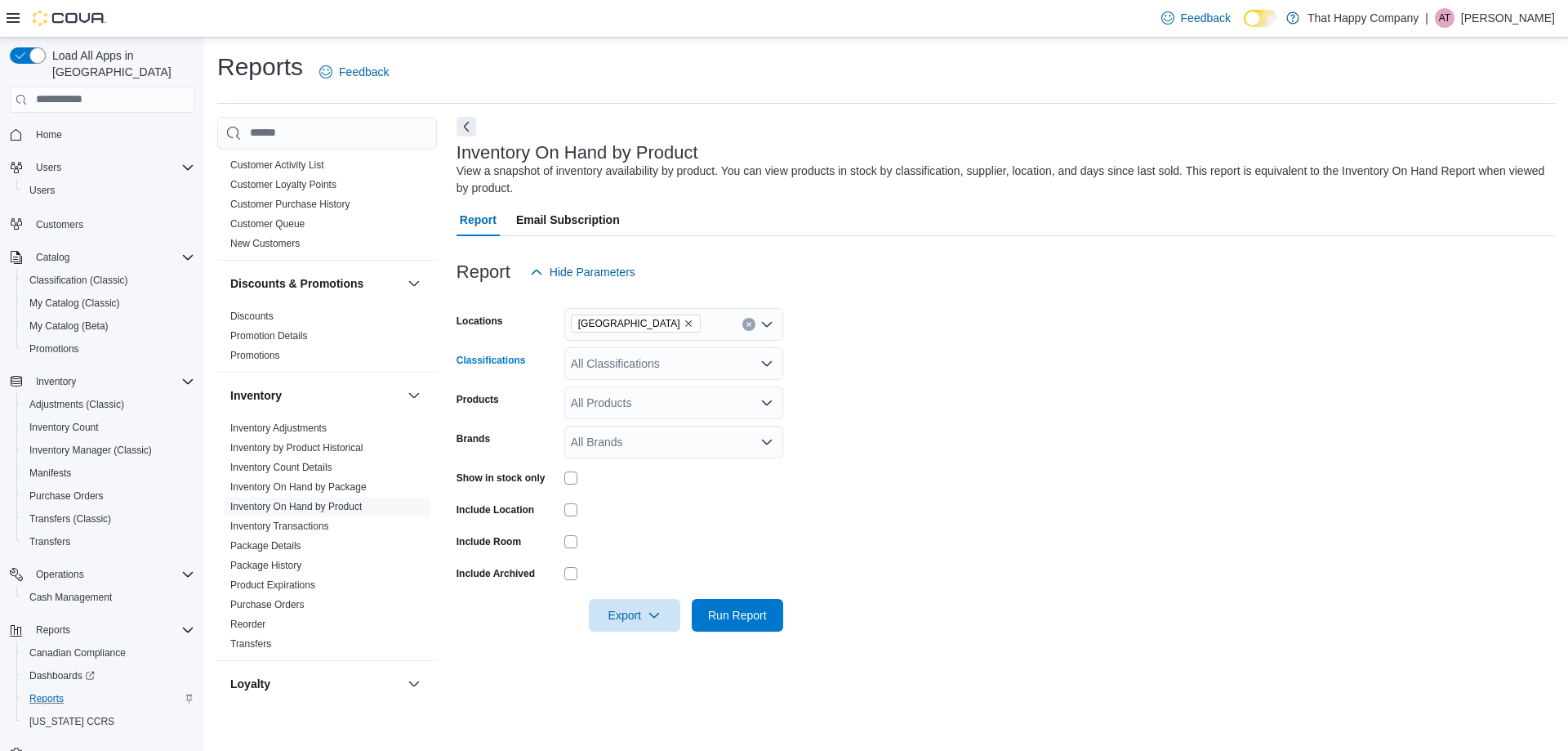
click at [680, 362] on div "All Classifications" at bounding box center [673, 363] width 218 height 33
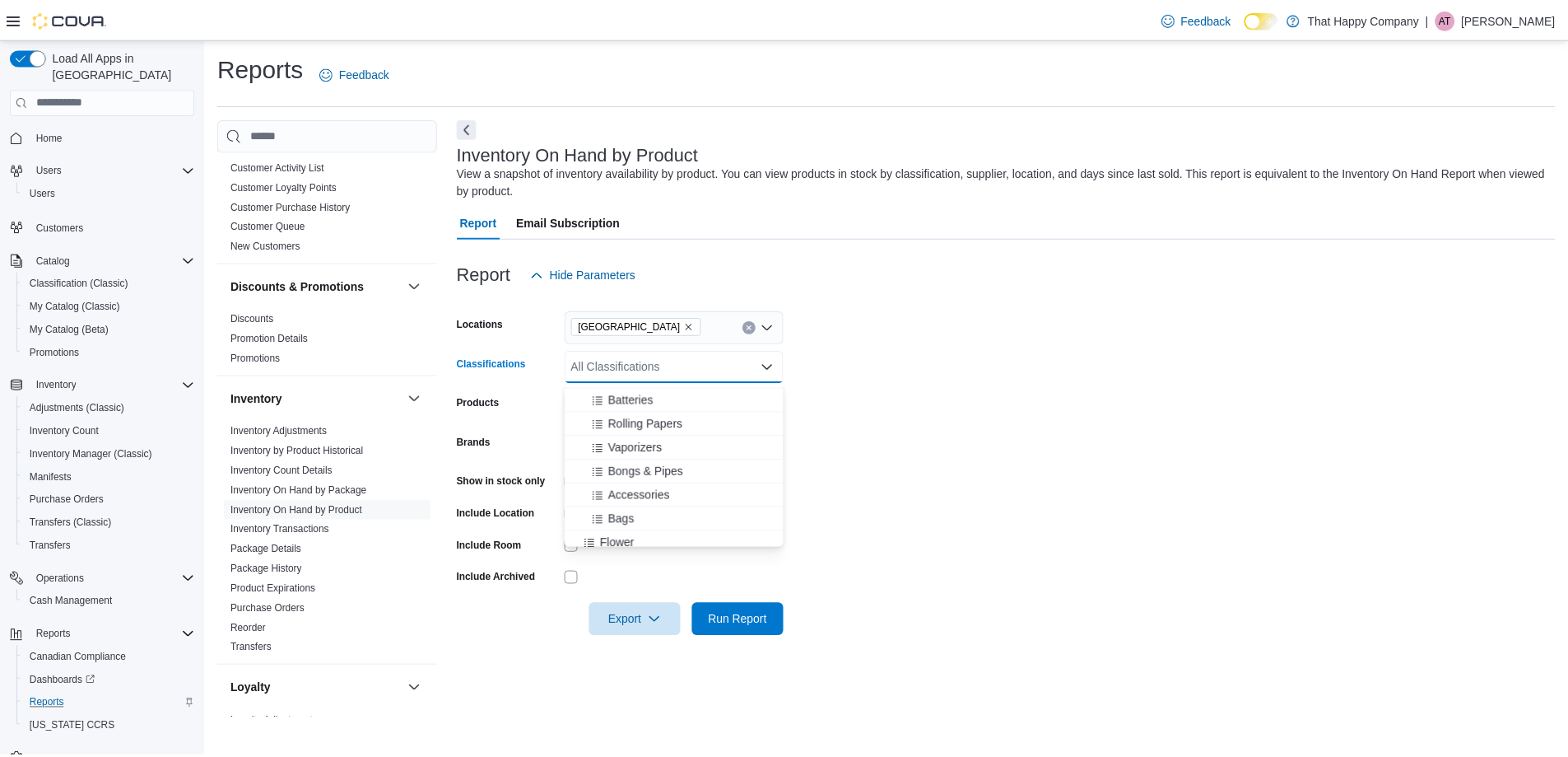
scroll to position [82, 0]
click at [627, 504] on span "Flower" at bounding box center [621, 502] width 34 height 16
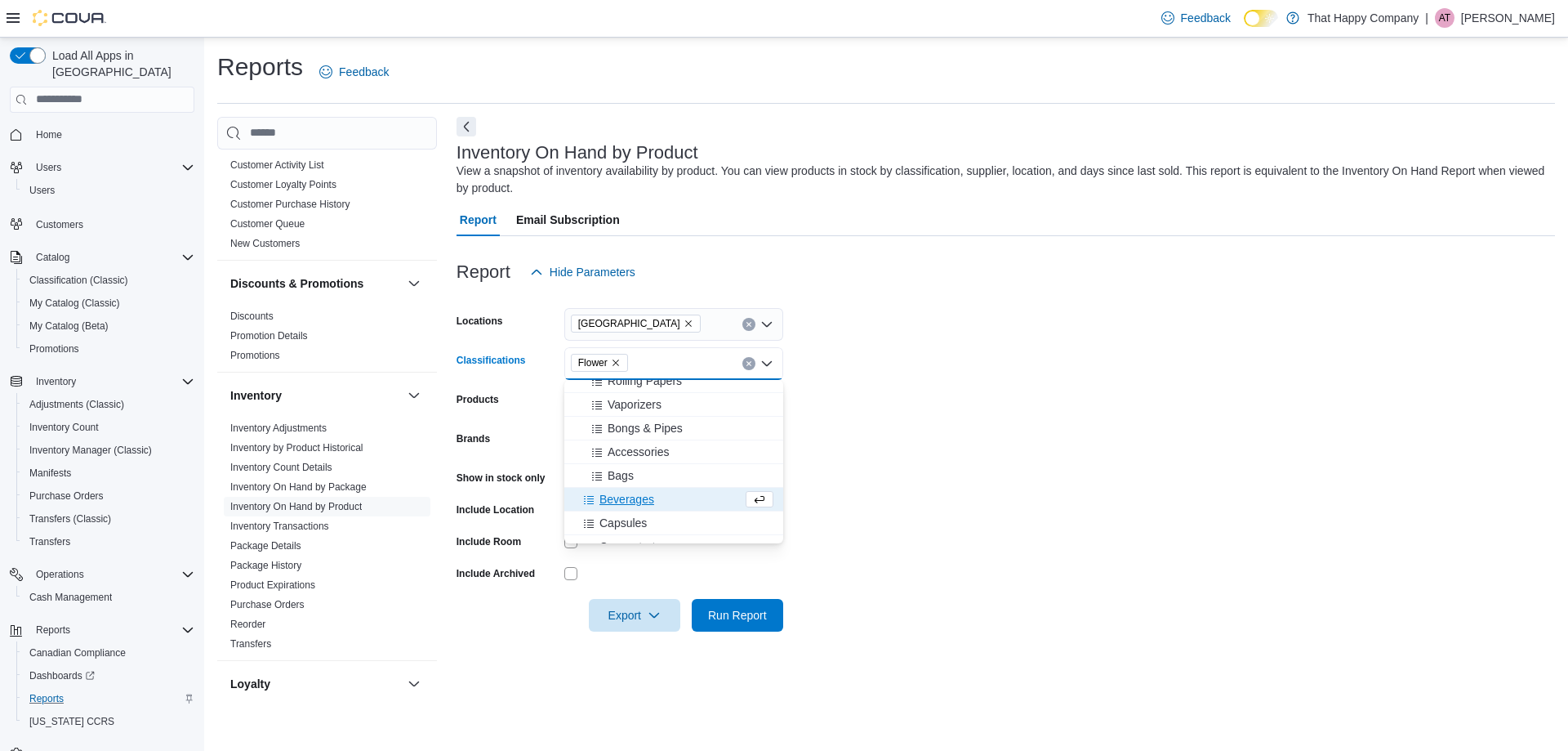
click at [622, 500] on span "Beverages" at bounding box center [627, 498] width 55 height 16
click at [622, 500] on span "Capsules" at bounding box center [623, 498] width 47 height 16
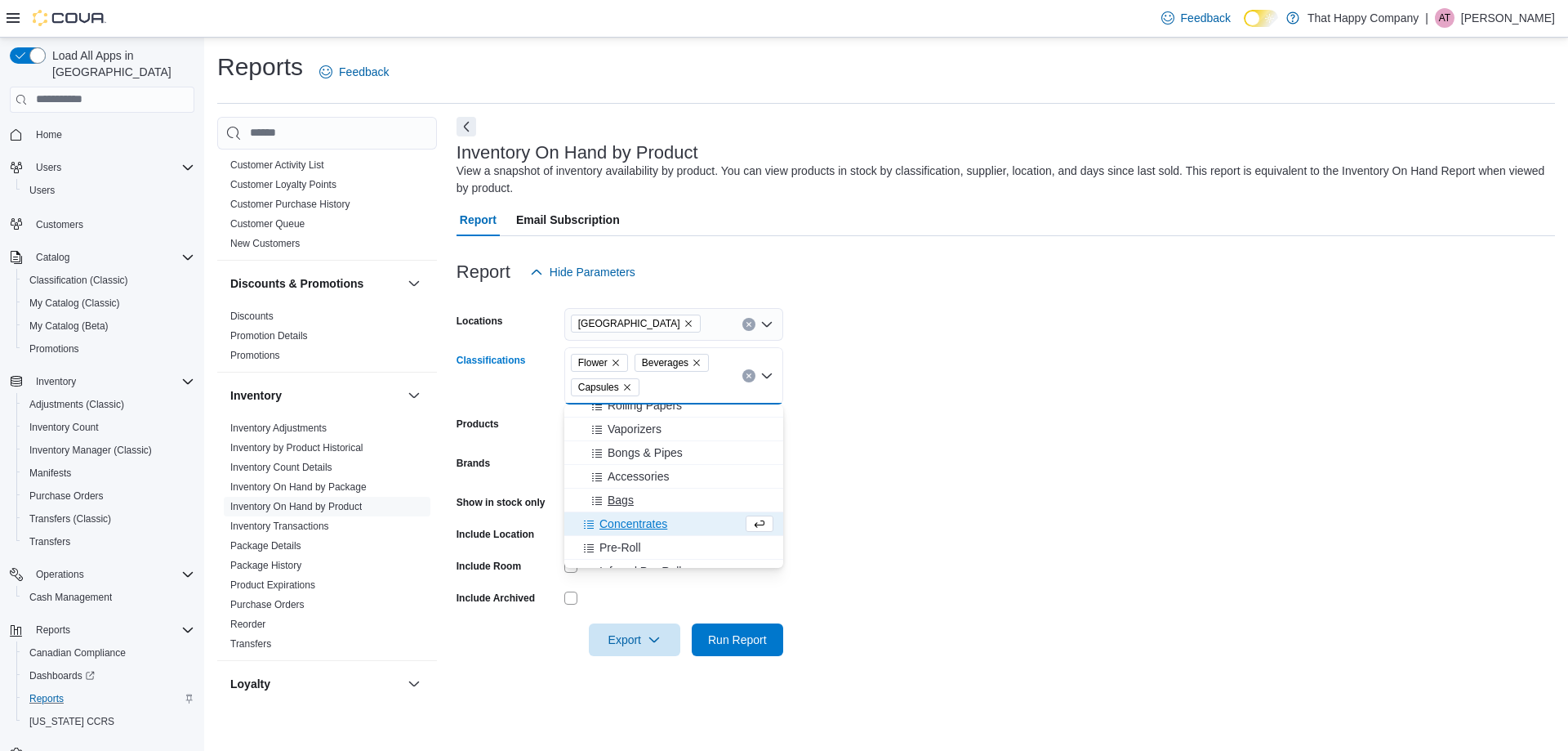
click at [622, 524] on span "Concentrates" at bounding box center [634, 523] width 68 height 16
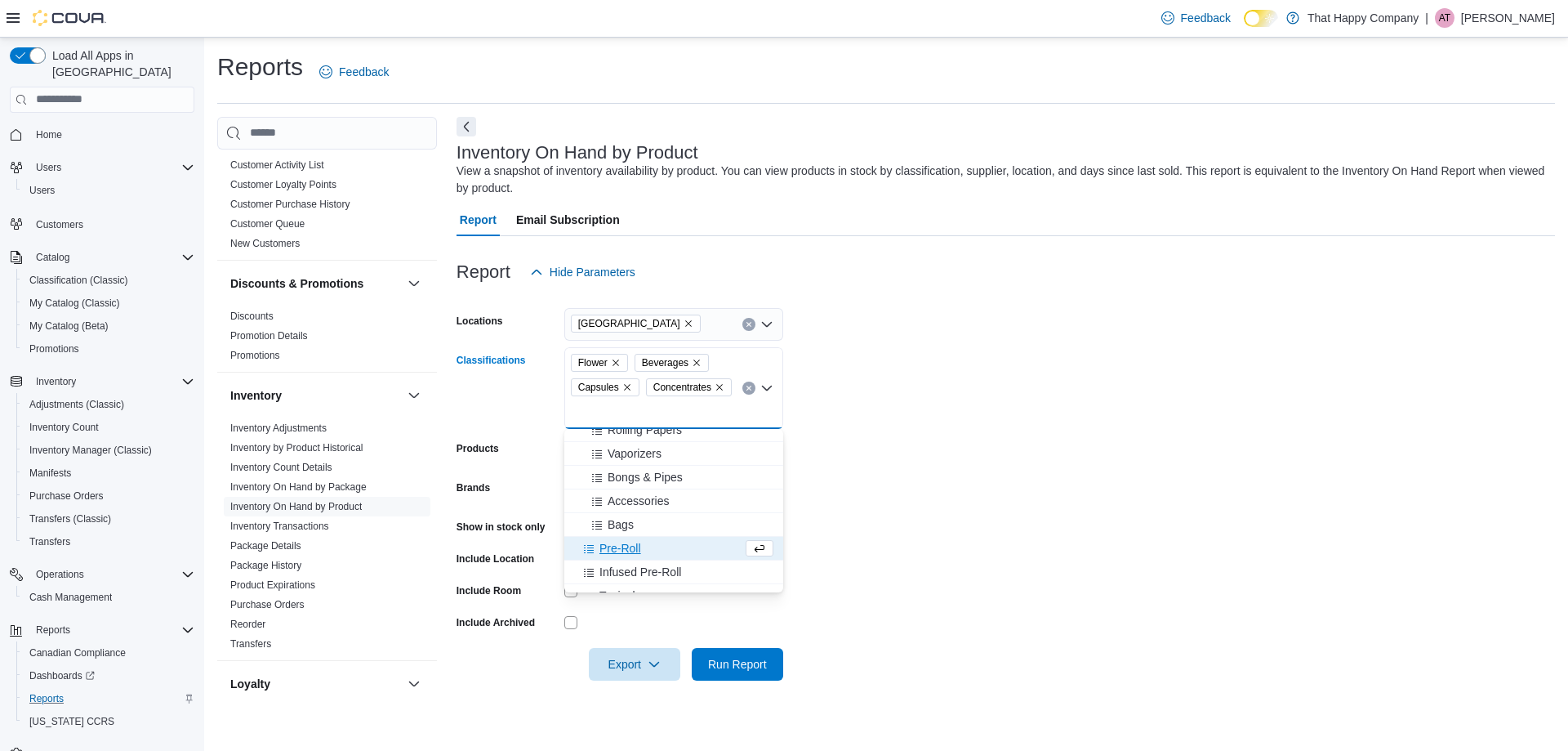
click at [624, 545] on span "Pre-Roll" at bounding box center [620, 548] width 42 height 16
click at [626, 546] on span "Infused Pre-Roll" at bounding box center [640, 548] width 81 height 16
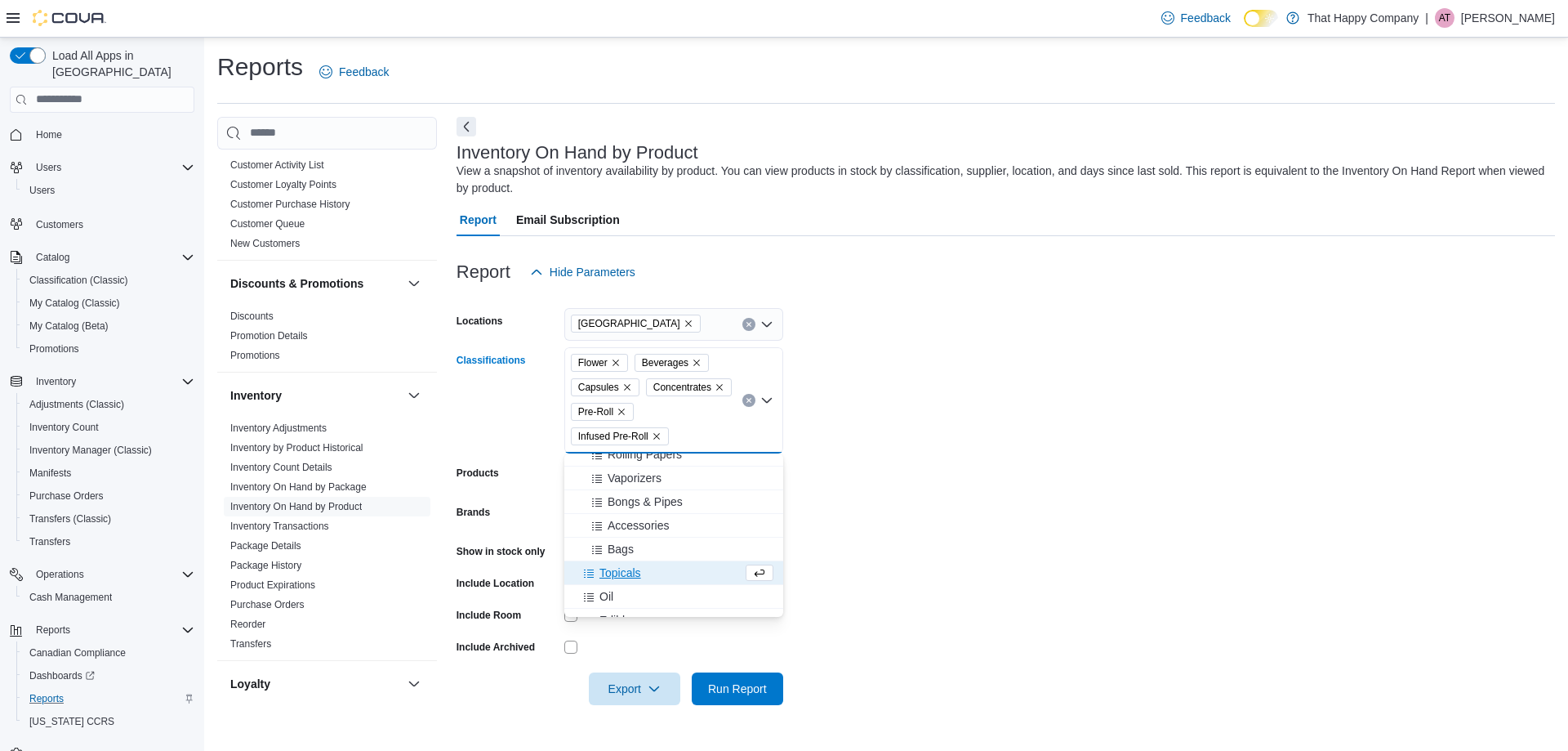
click at [621, 572] on span "Topicals" at bounding box center [620, 572] width 42 height 16
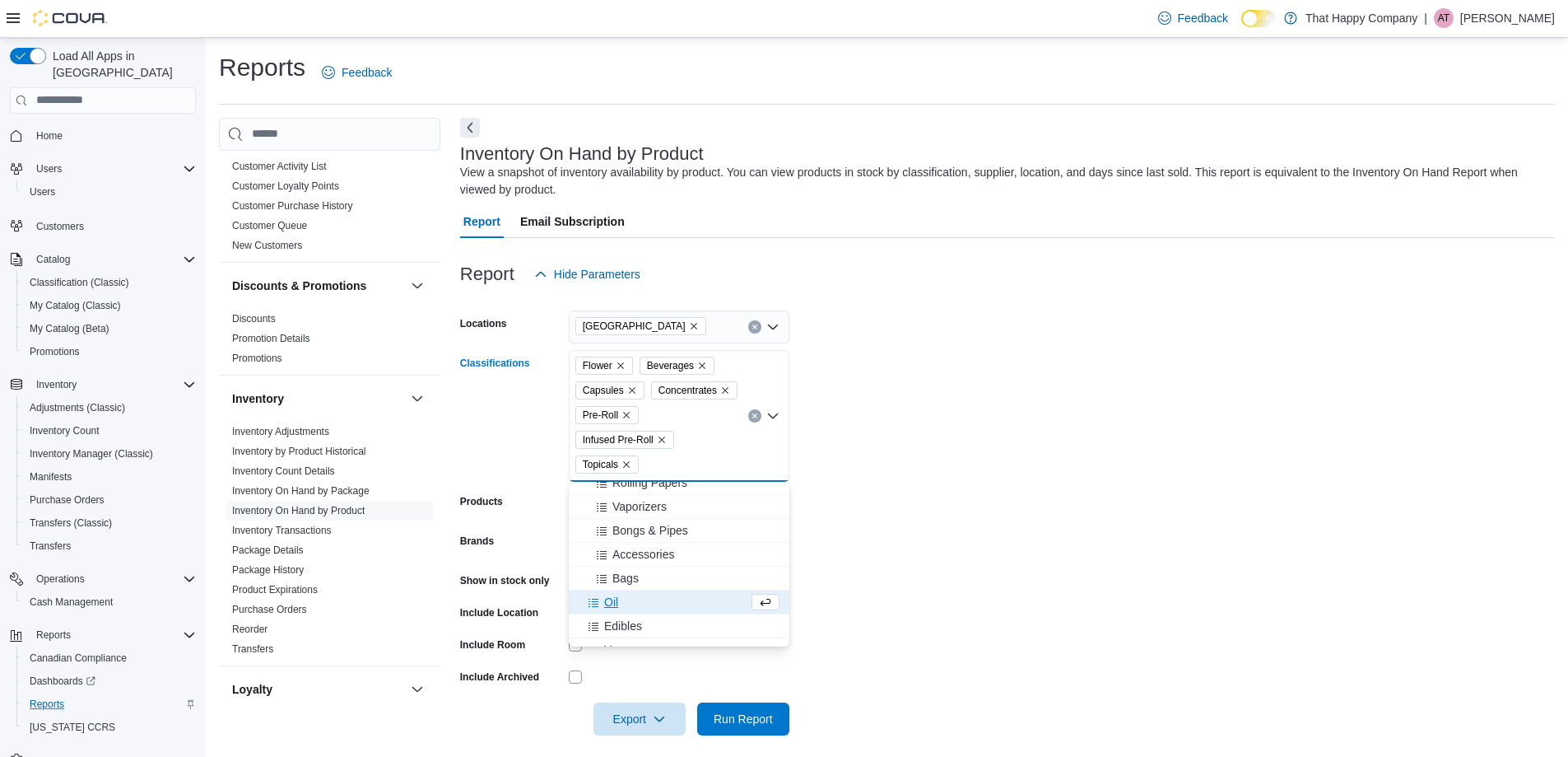
click at [625, 601] on div "Oil" at bounding box center [663, 602] width 170 height 16
click at [626, 605] on span "Edibles" at bounding box center [623, 602] width 38 height 16
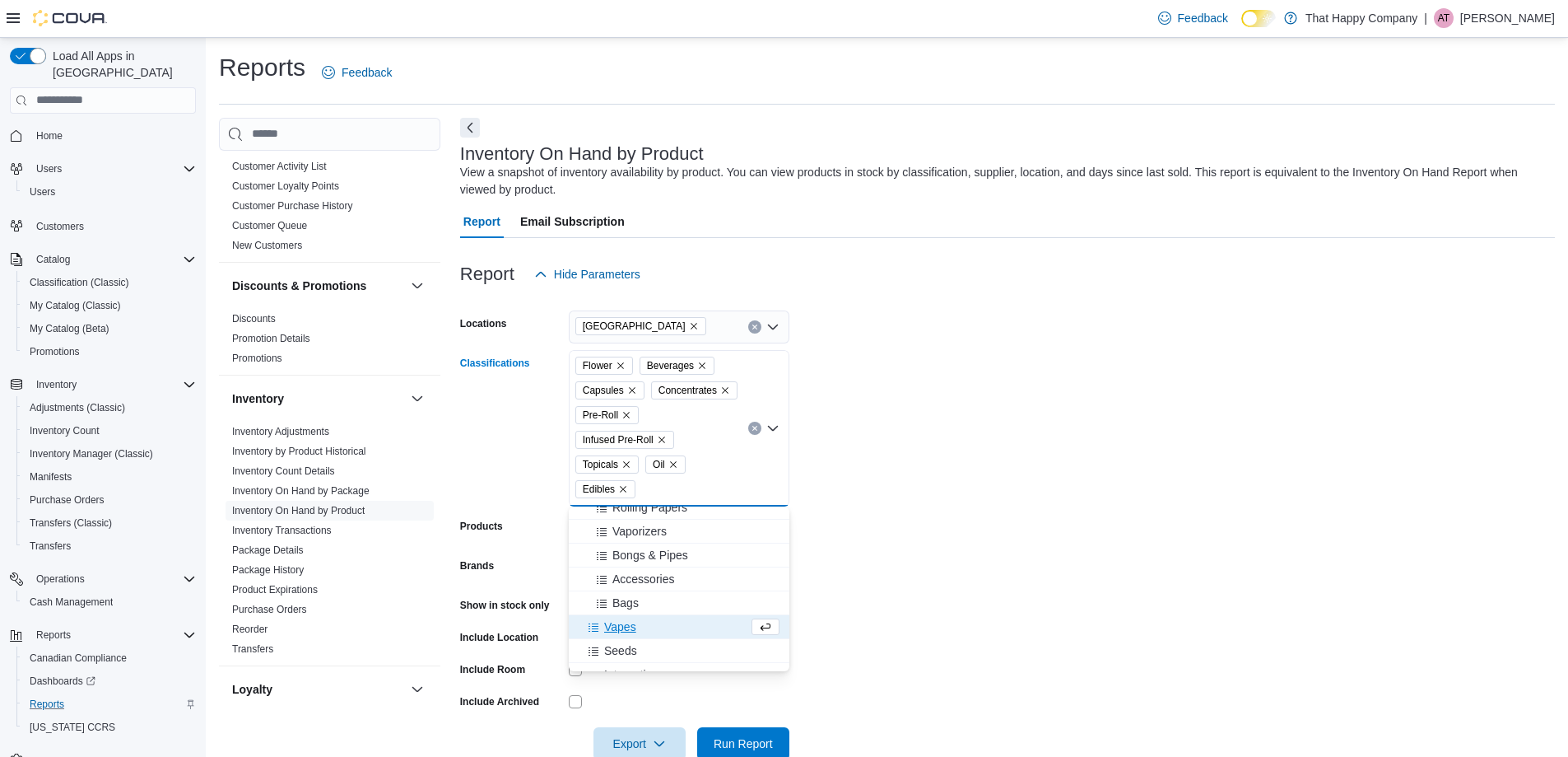
click at [624, 624] on span "Vapes" at bounding box center [621, 626] width 32 height 16
click at [911, 480] on form "Locations [GEOGRAPHIC_DATA] N Classifications Flower Beverages Capsules Concent…" at bounding box center [1008, 525] width 1095 height 469
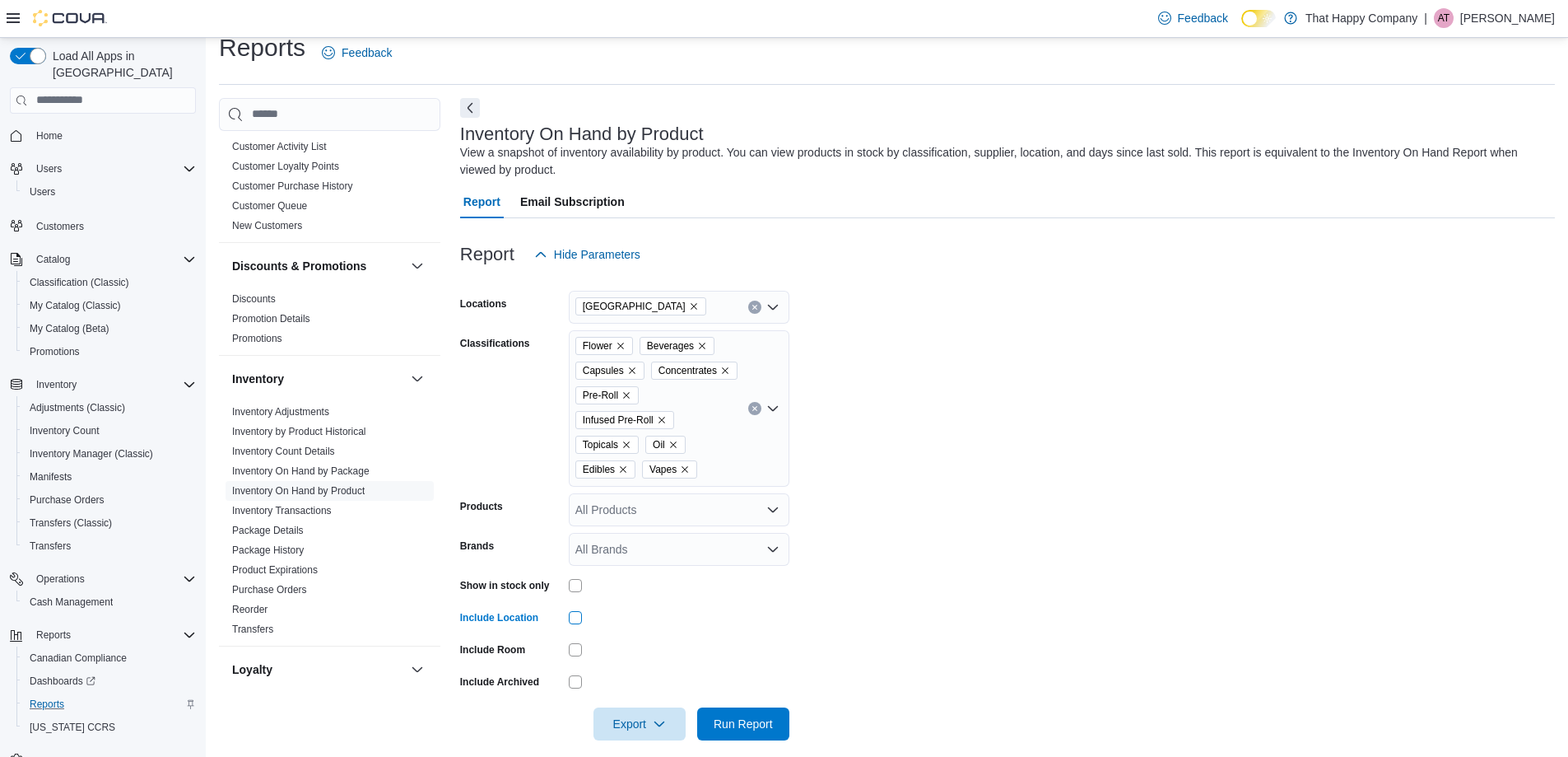
scroll to position [36, 0]
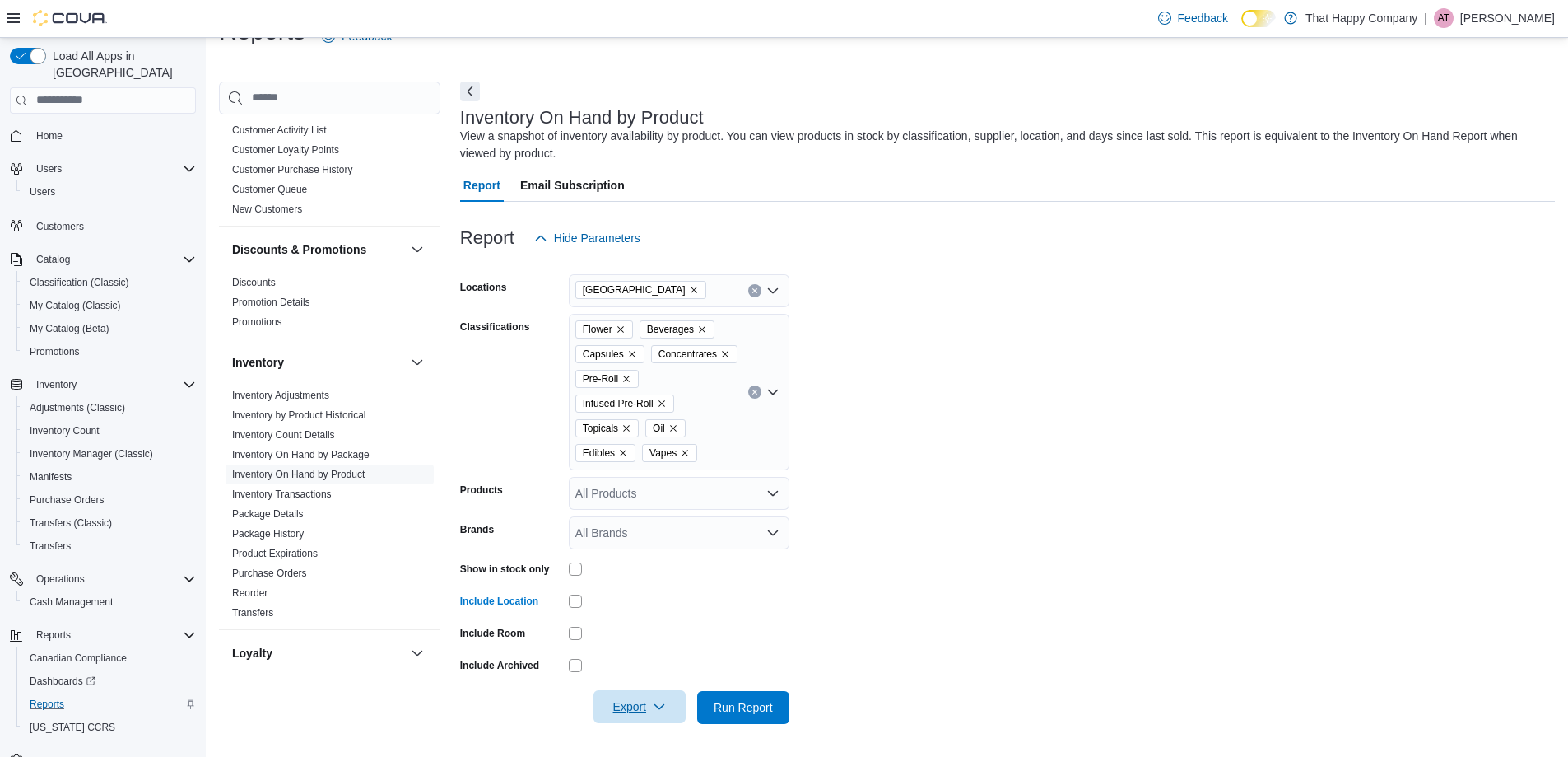
click at [659, 707] on icon "button" at bounding box center [660, 706] width 13 height 13
click at [655, 606] on span "Export to Excel" at bounding box center [642, 608] width 74 height 13
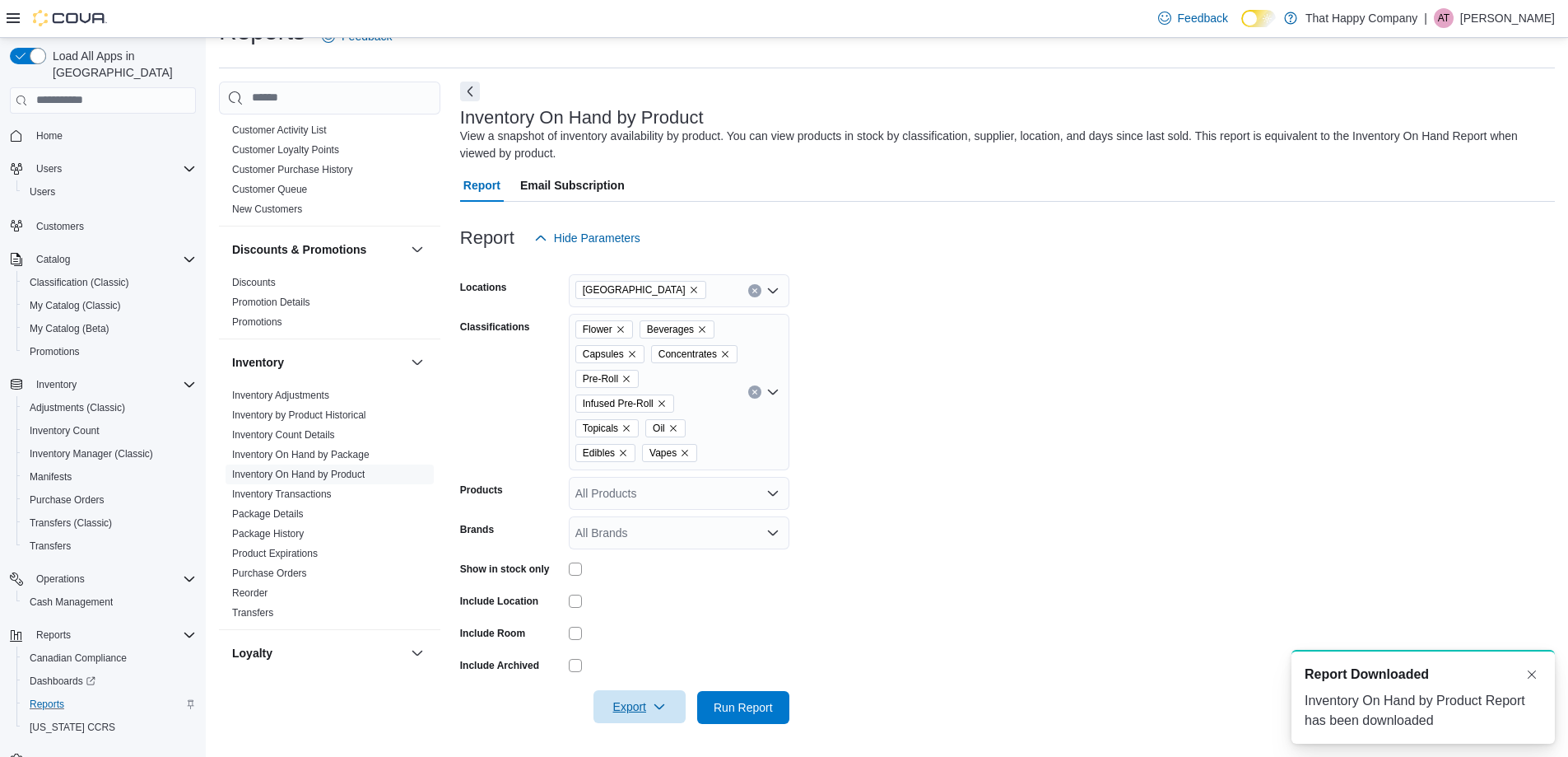
scroll to position [0, 0]
